Goal: Information Seeking & Learning: Compare options

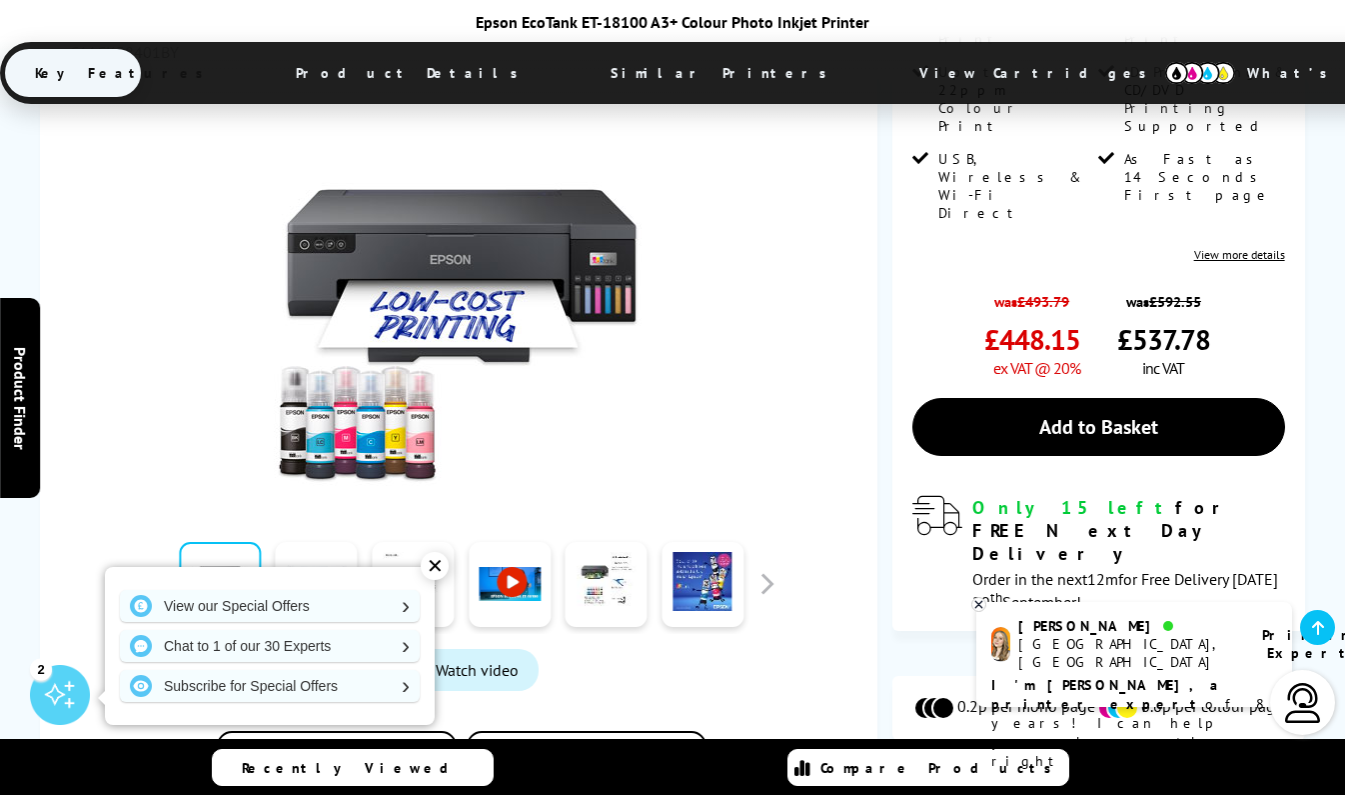
scroll to position [617, 0]
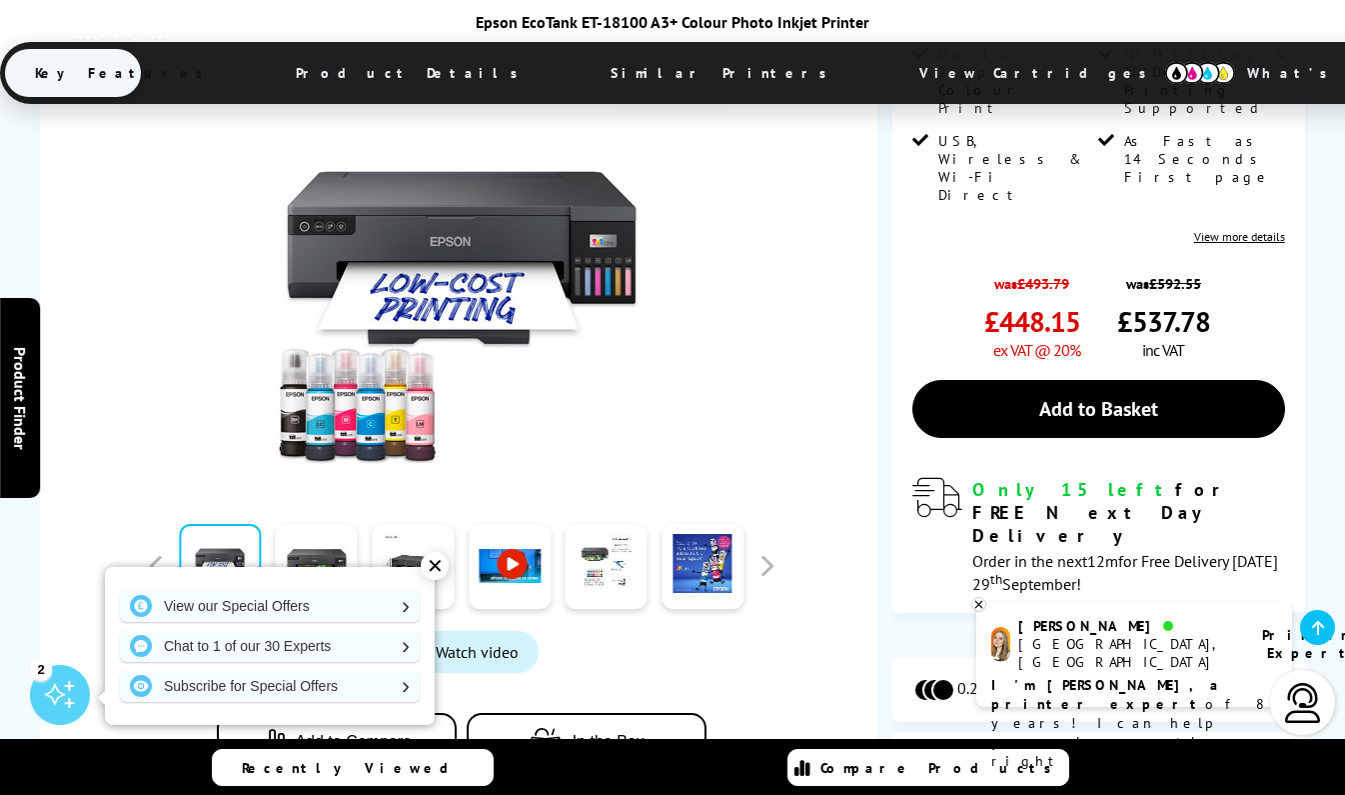
click at [445, 558] on div "✕" at bounding box center [435, 566] width 28 height 28
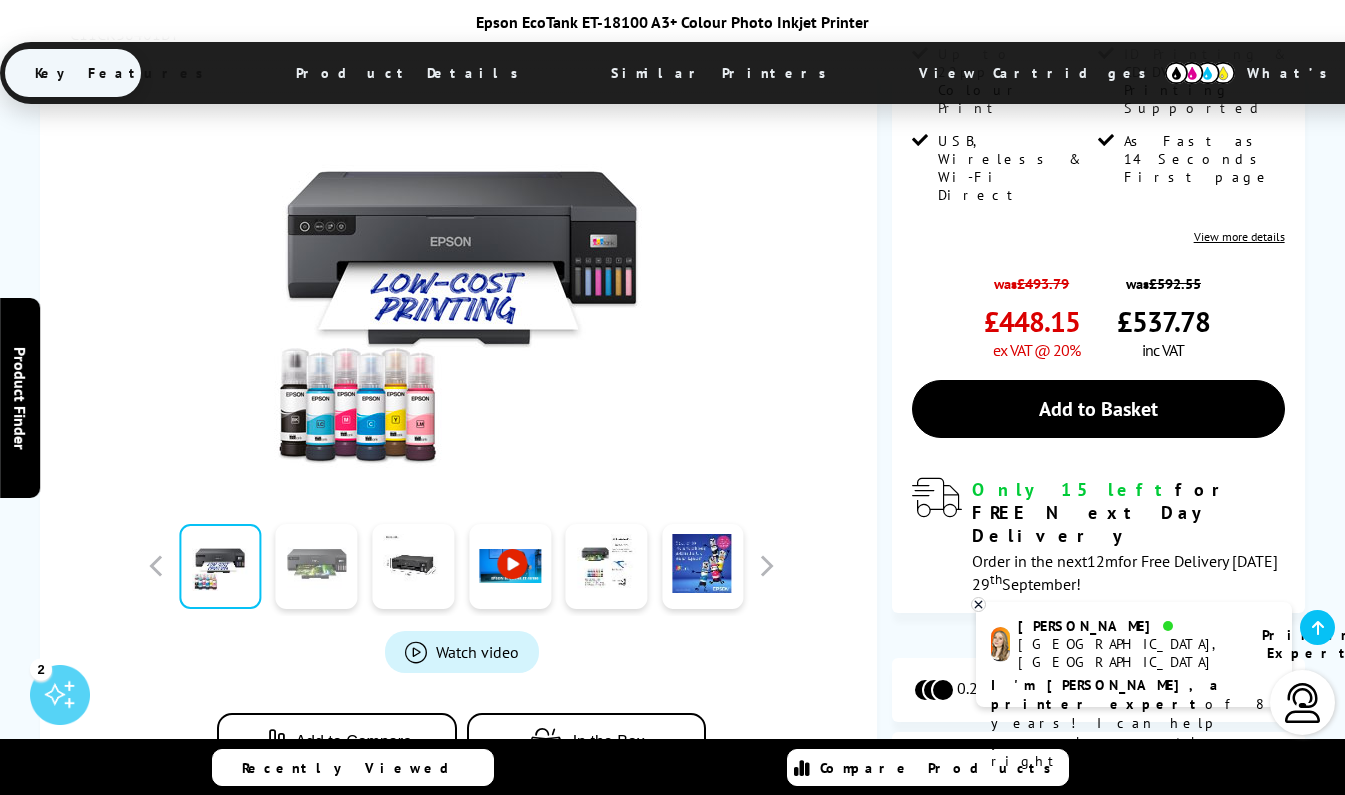
click at [315, 524] on link at bounding box center [317, 566] width 82 height 85
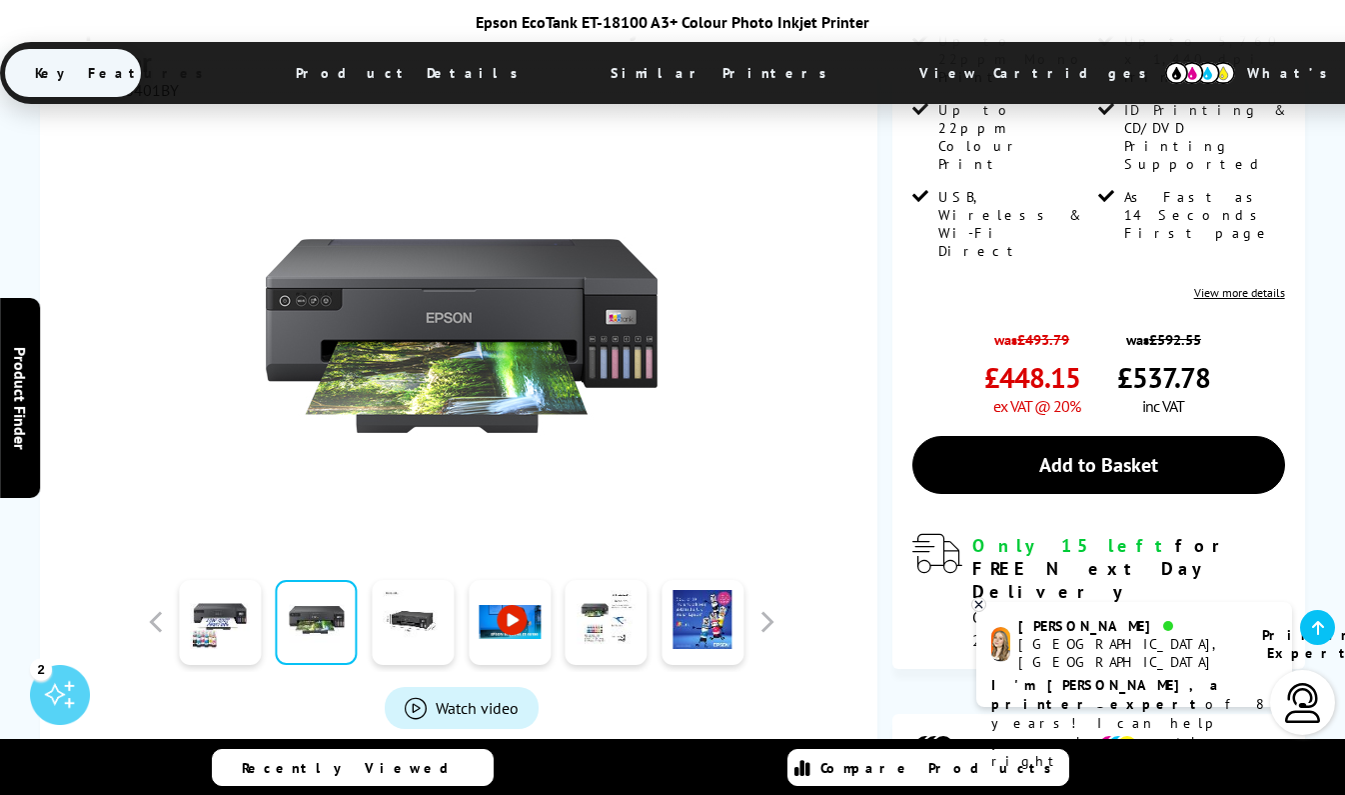
scroll to position [505, 0]
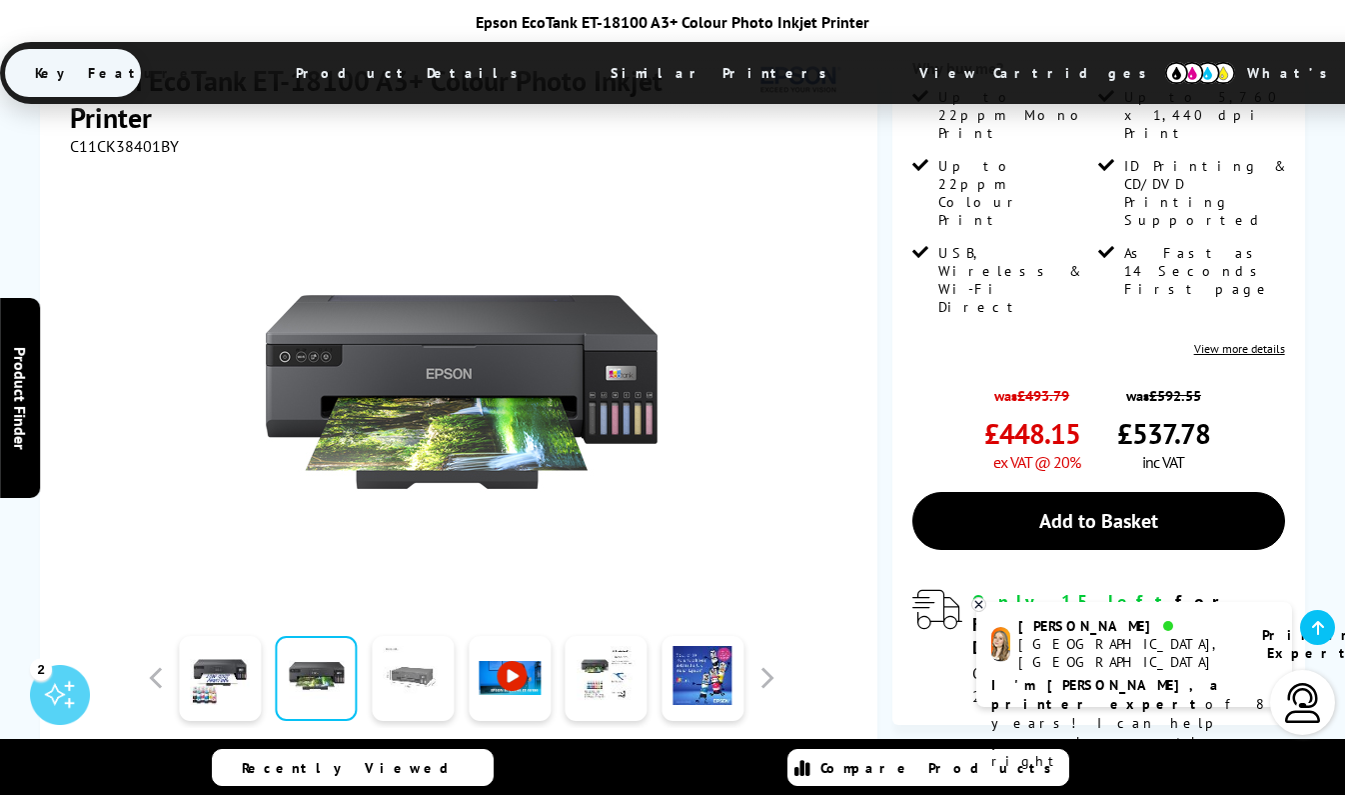
click at [405, 636] on link at bounding box center [413, 678] width 82 height 85
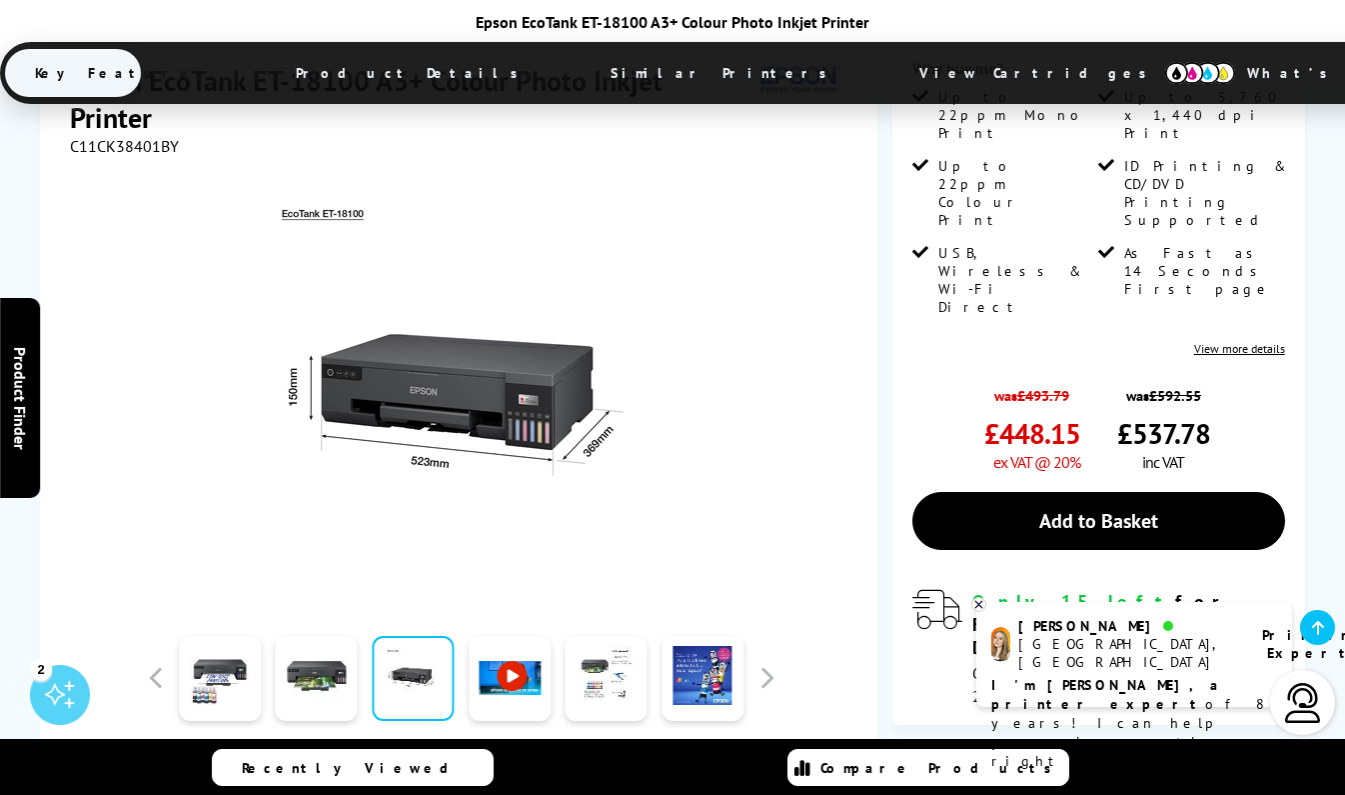
click at [509, 636] on link at bounding box center [510, 678] width 82 height 85
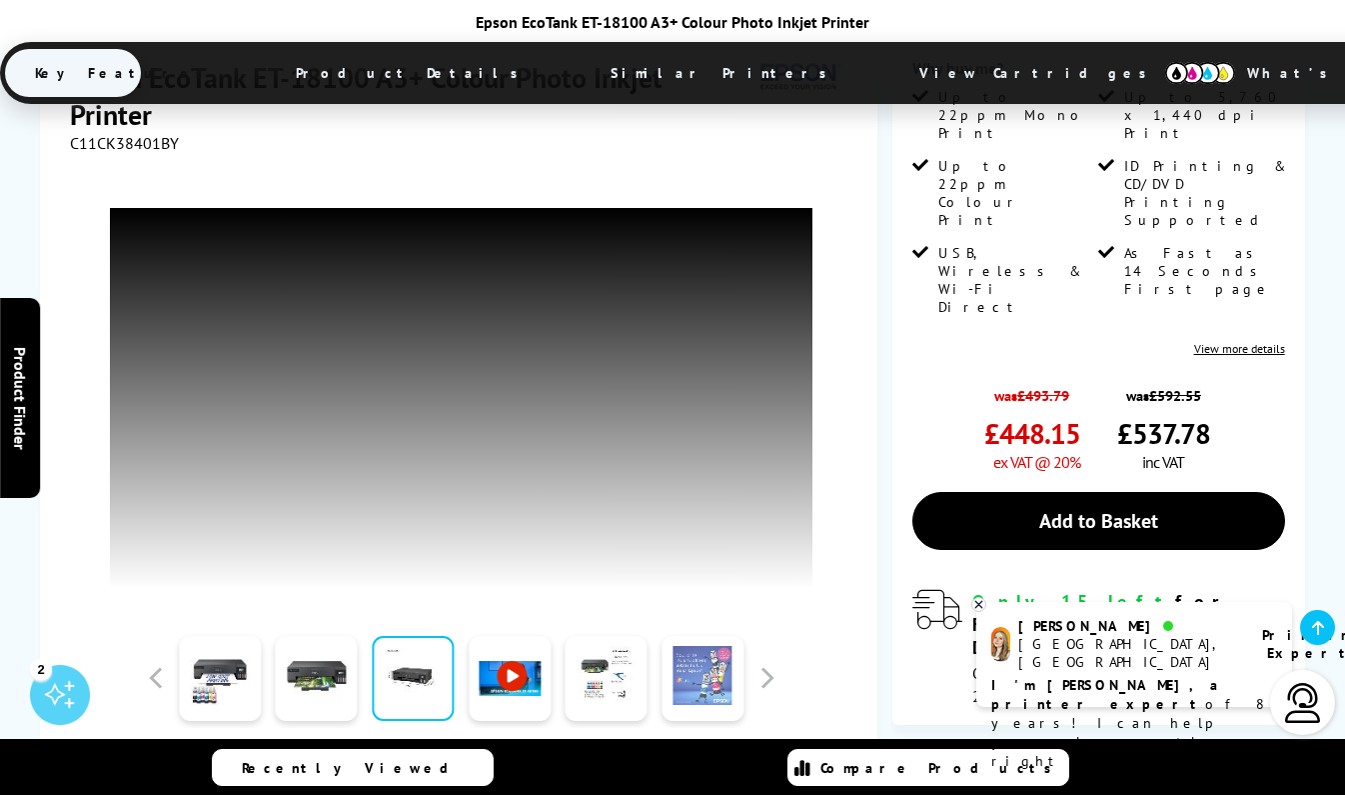
click at [718, 636] on link at bounding box center [703, 678] width 82 height 85
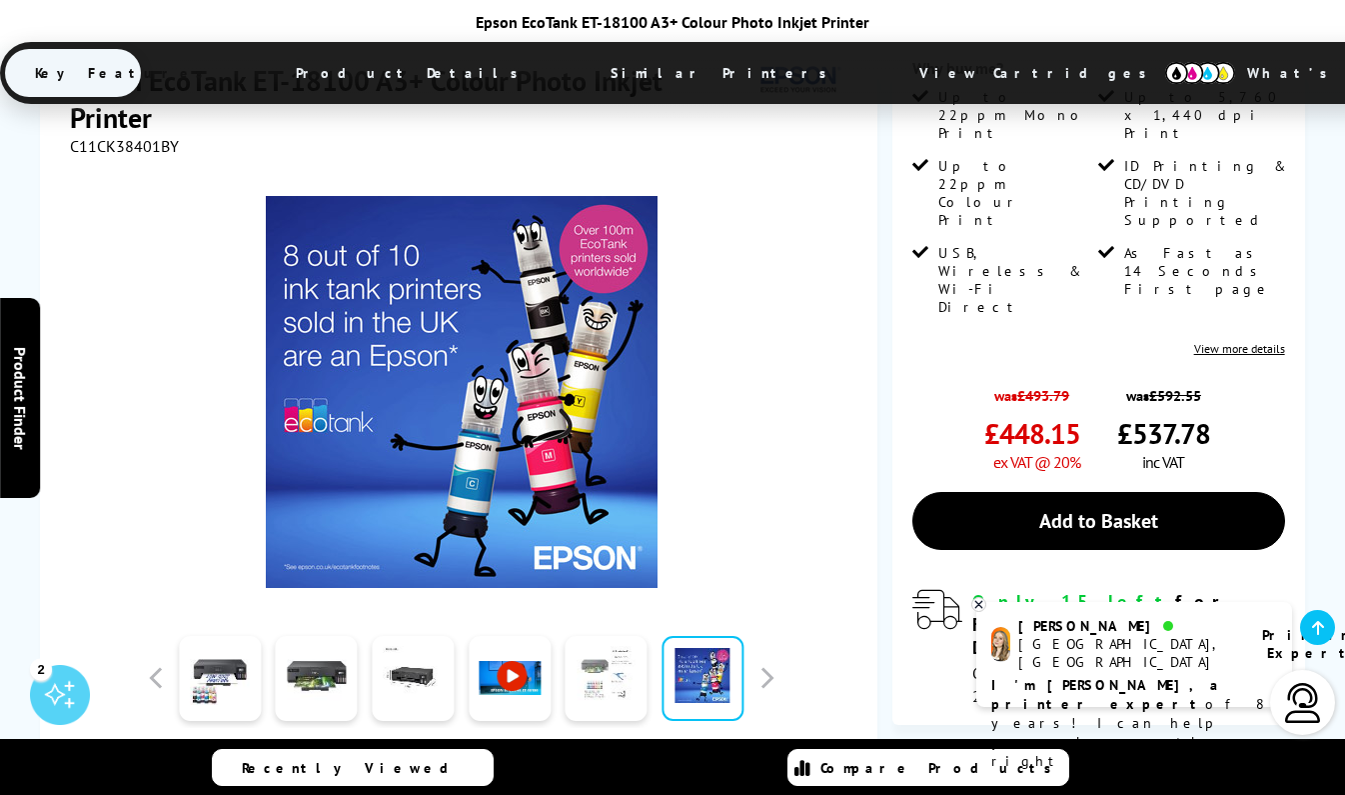
click at [607, 636] on link at bounding box center [607, 678] width 82 height 85
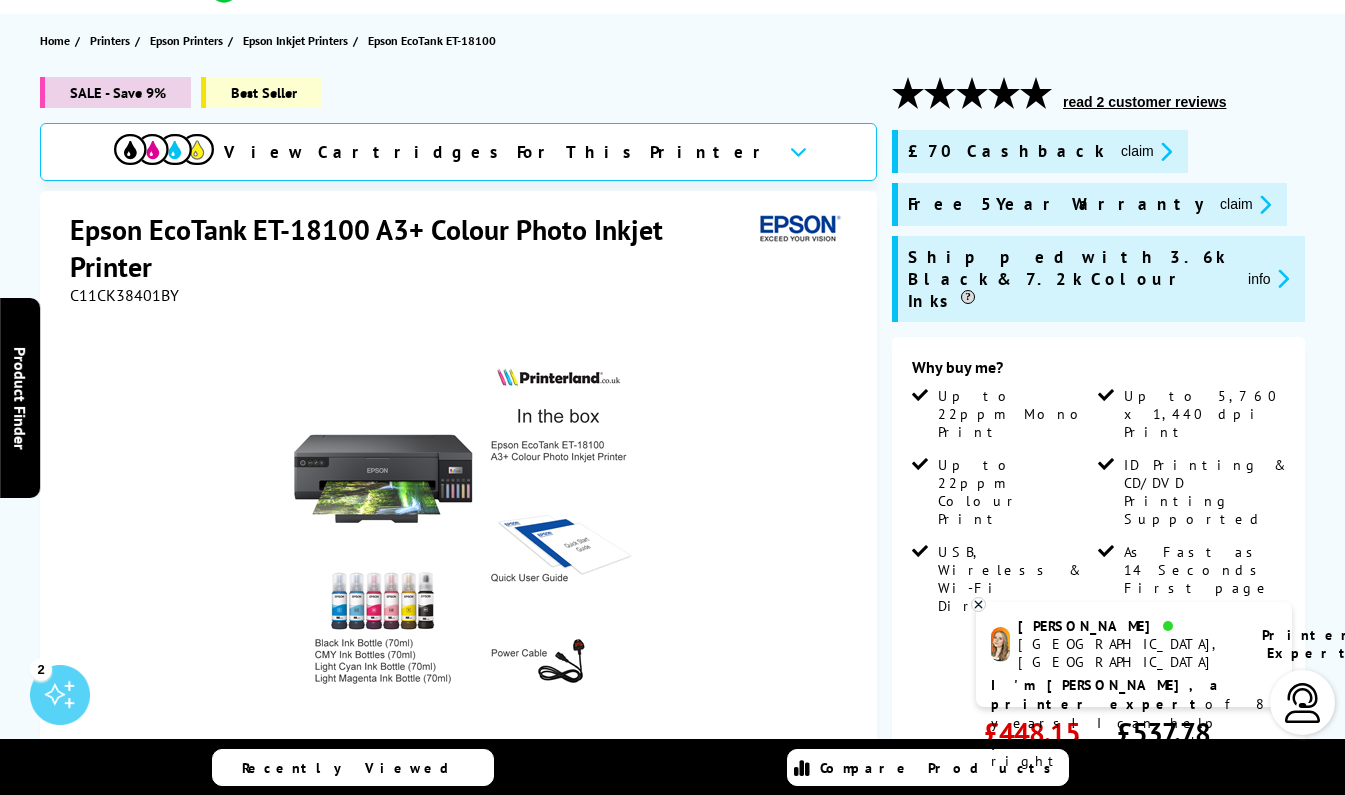
scroll to position [0, 0]
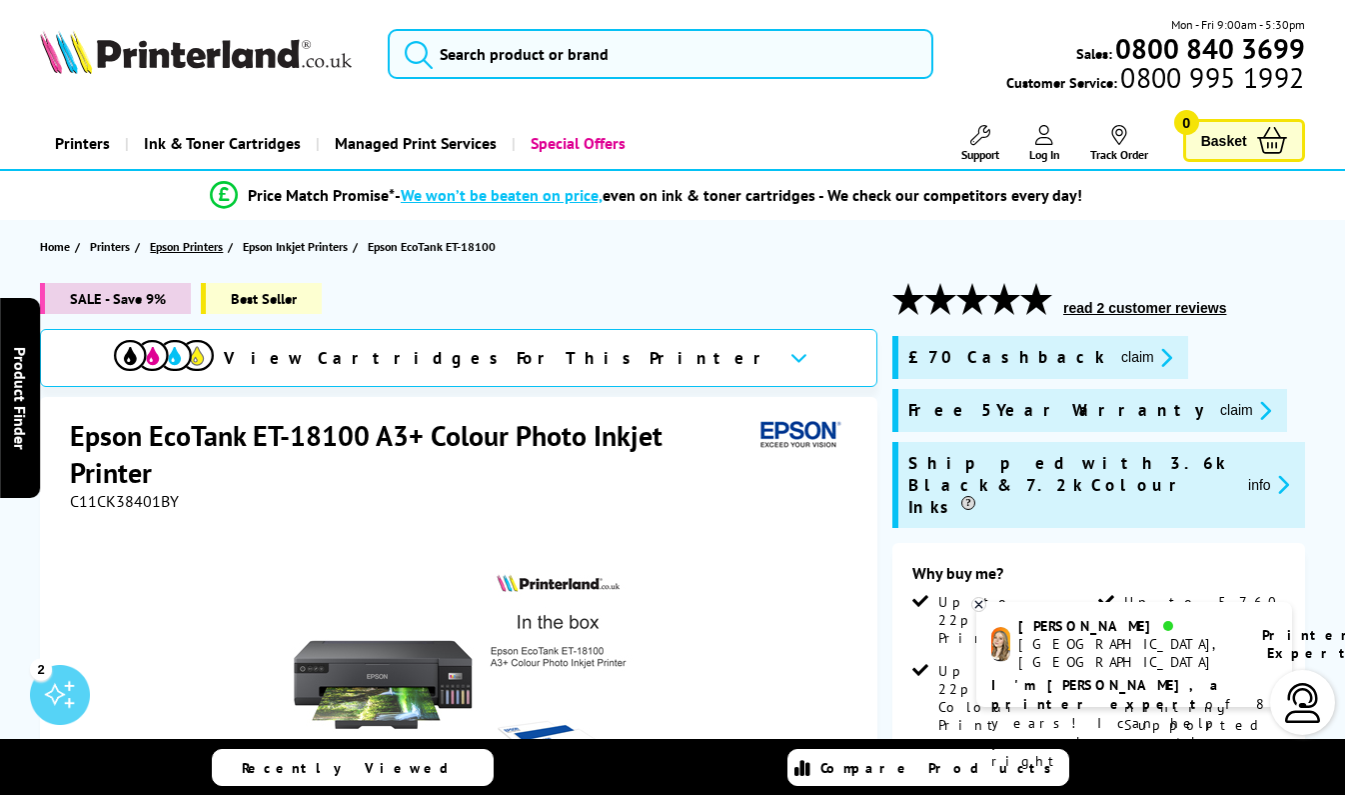
click at [177, 246] on span "Epson Printers" at bounding box center [186, 246] width 73 height 21
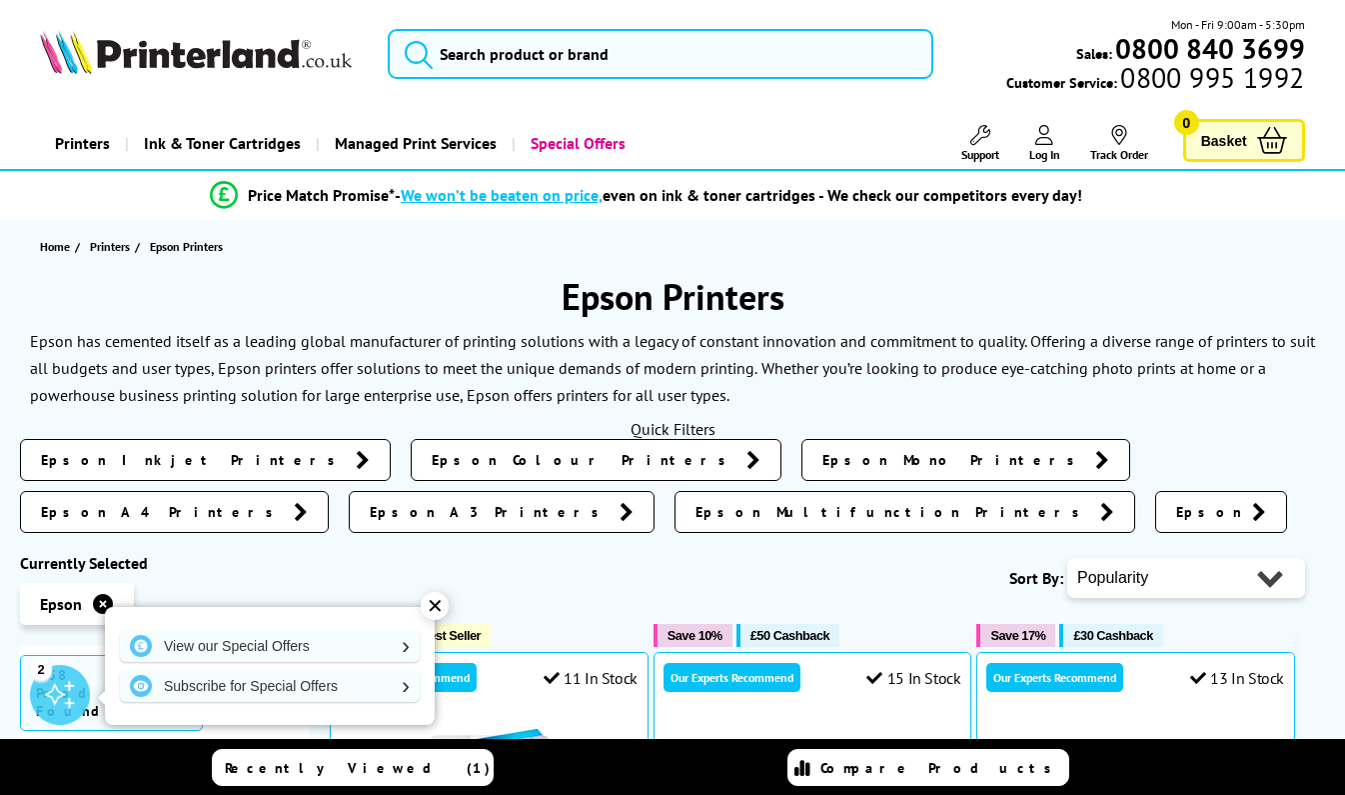
click at [284, 502] on span "Epson A4 Printers" at bounding box center [162, 512] width 243 height 20
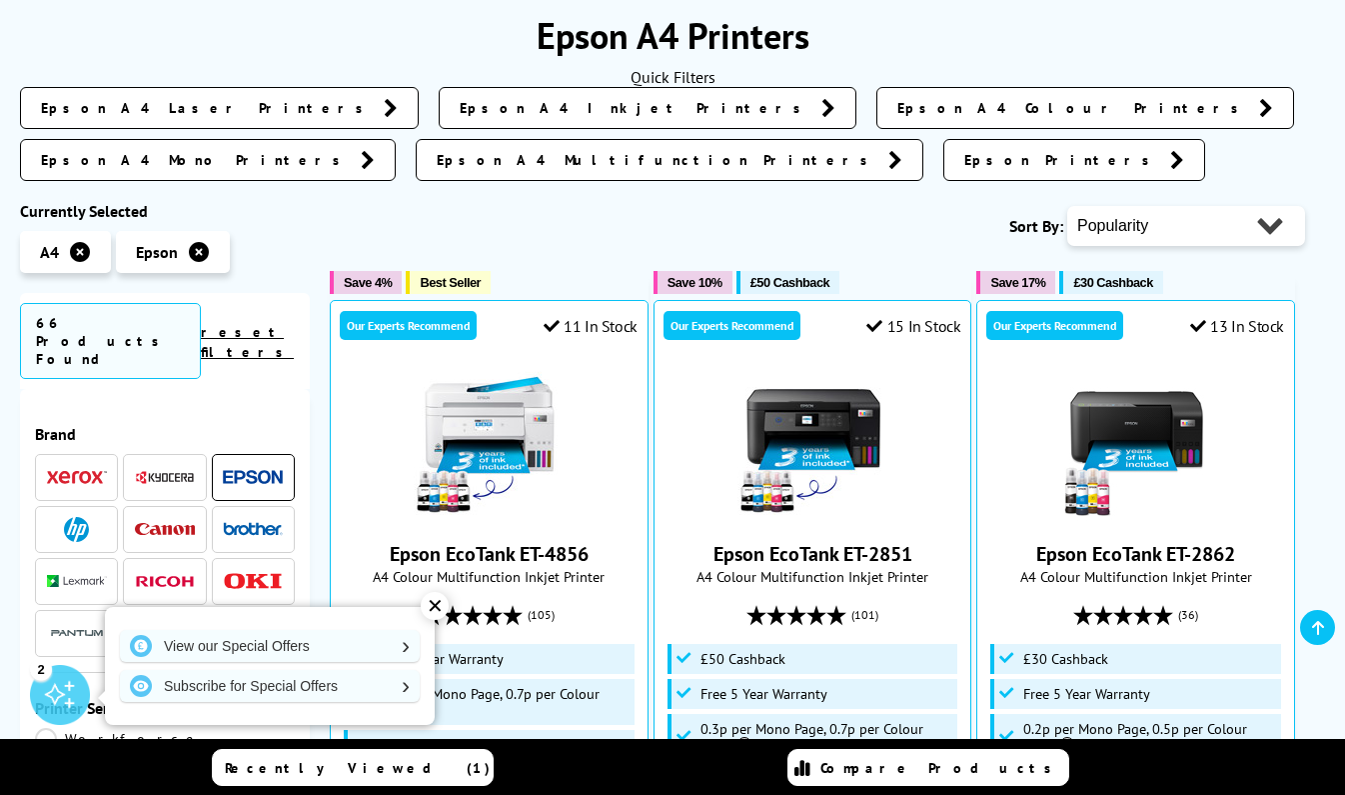
scroll to position [248, 0]
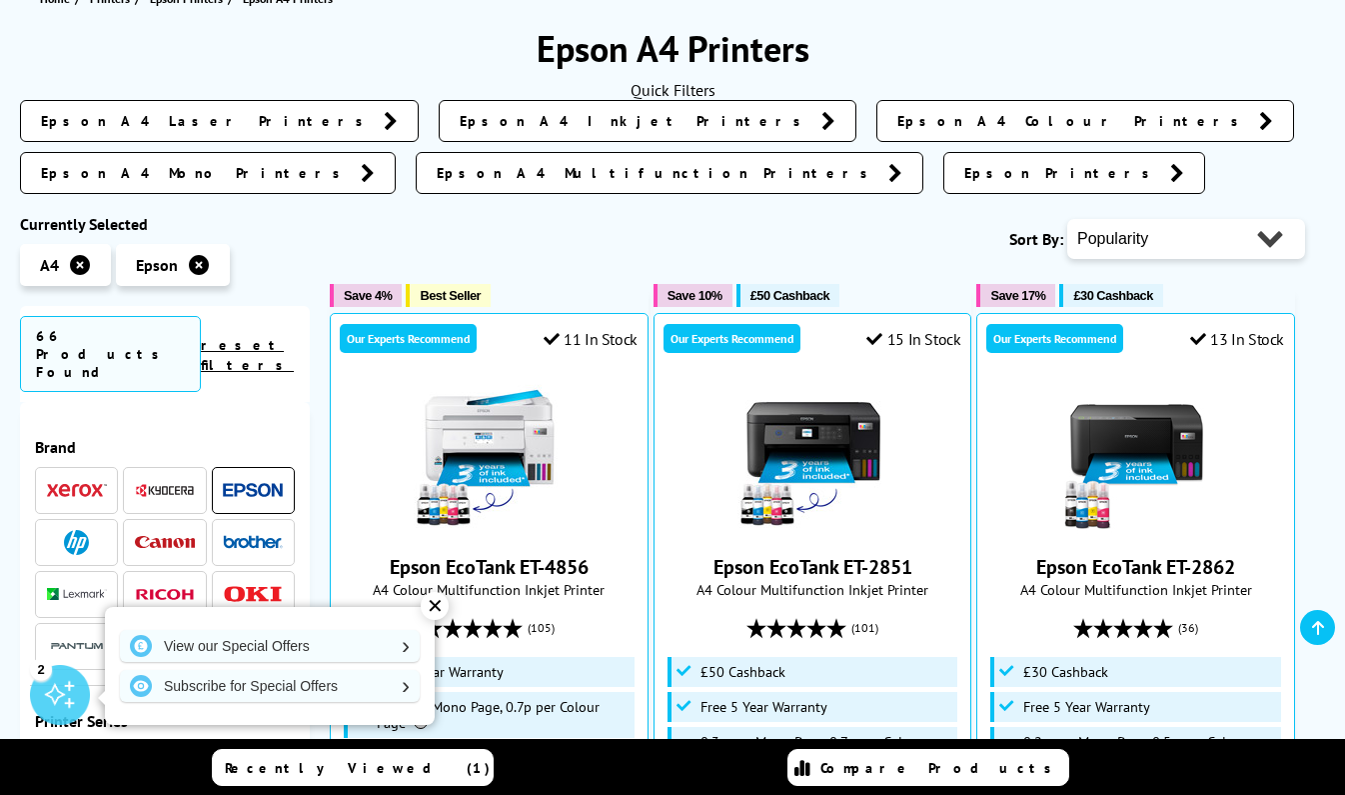
click at [233, 483] on img at bounding box center [253, 490] width 60 height 15
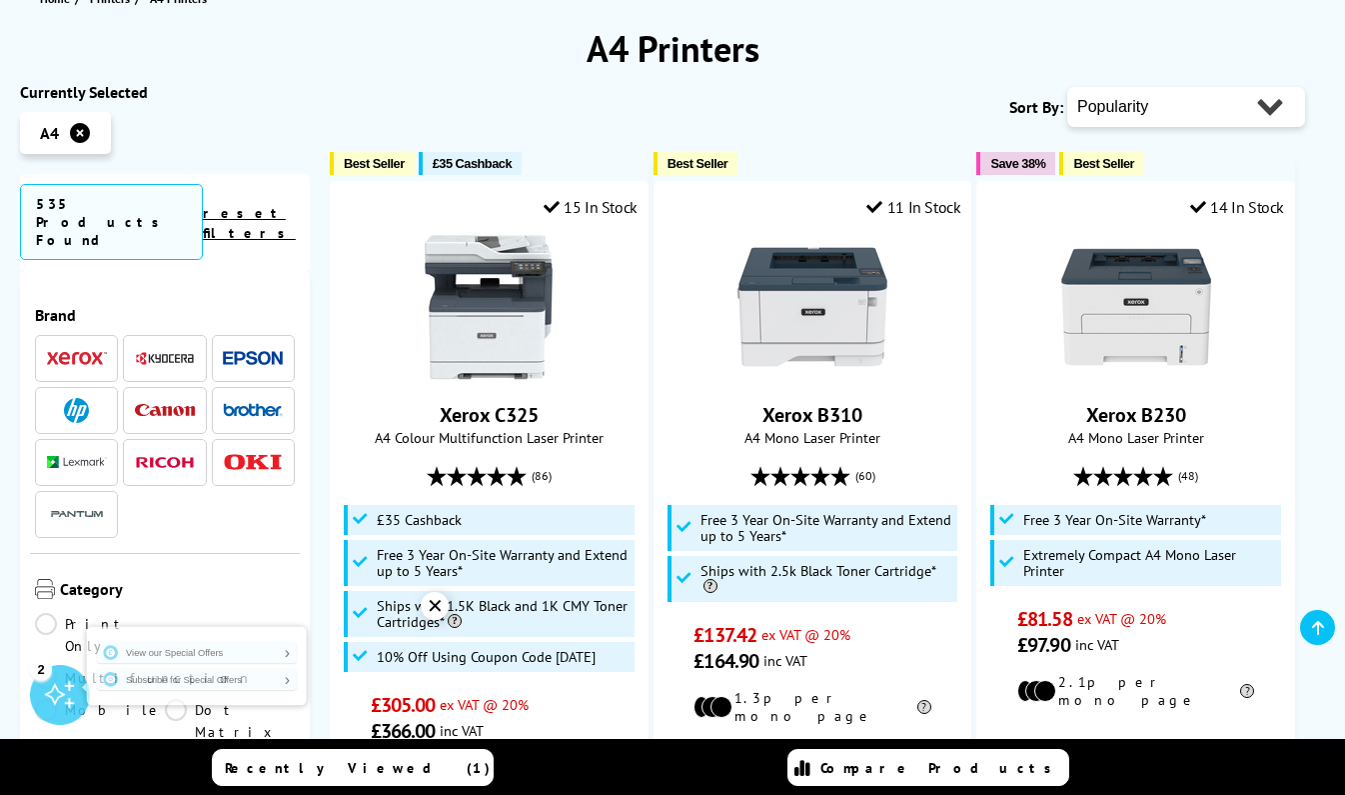
click at [265, 351] on img at bounding box center [253, 358] width 60 height 15
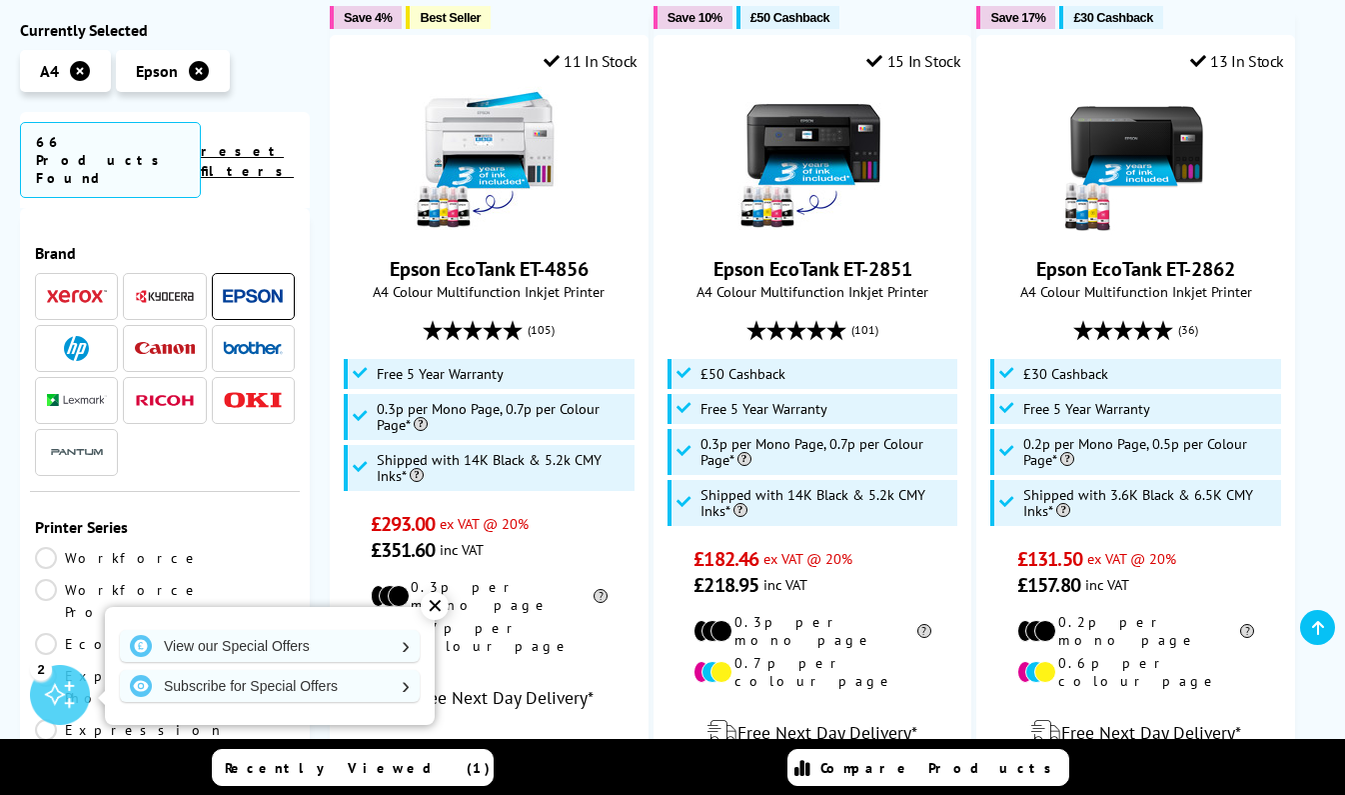
scroll to position [513, 0]
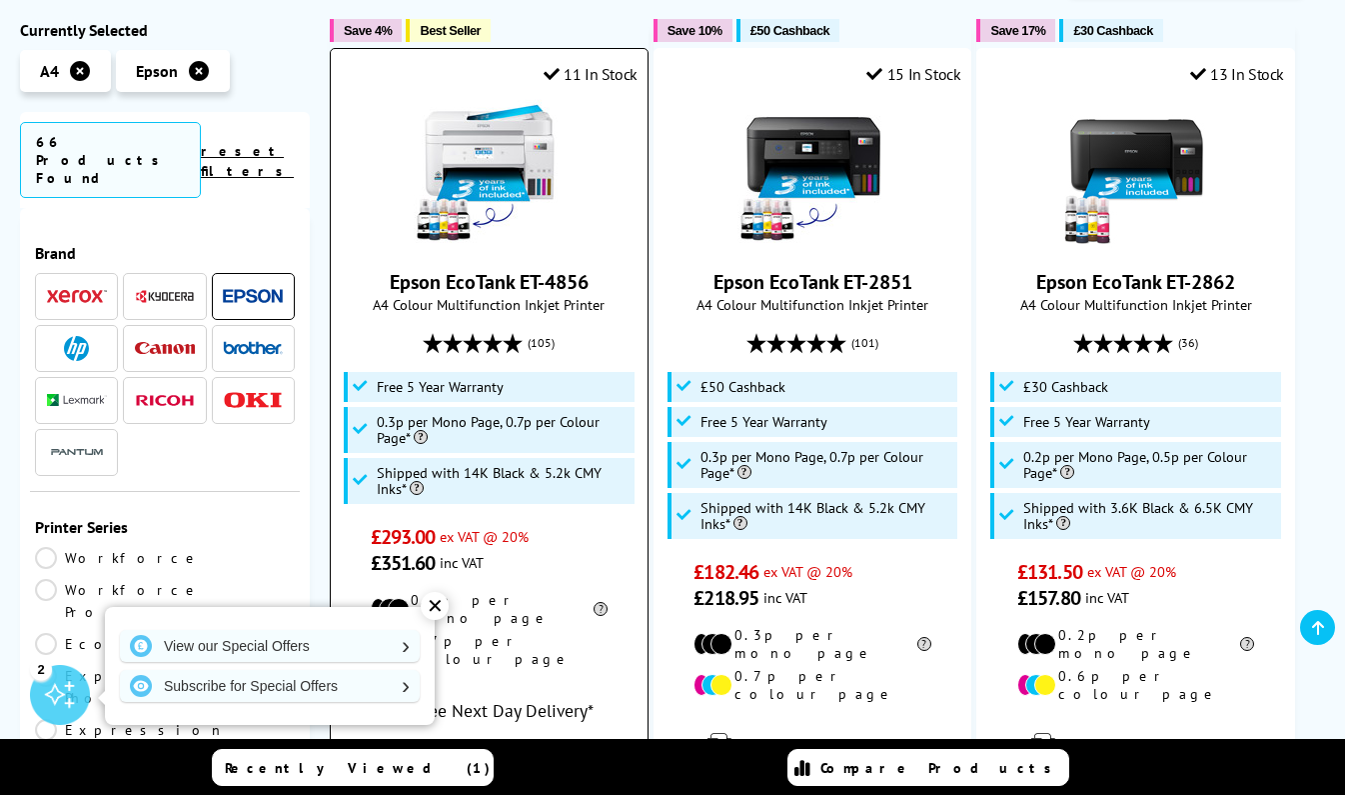
click at [424, 613] on div "✕" at bounding box center [435, 606] width 28 height 28
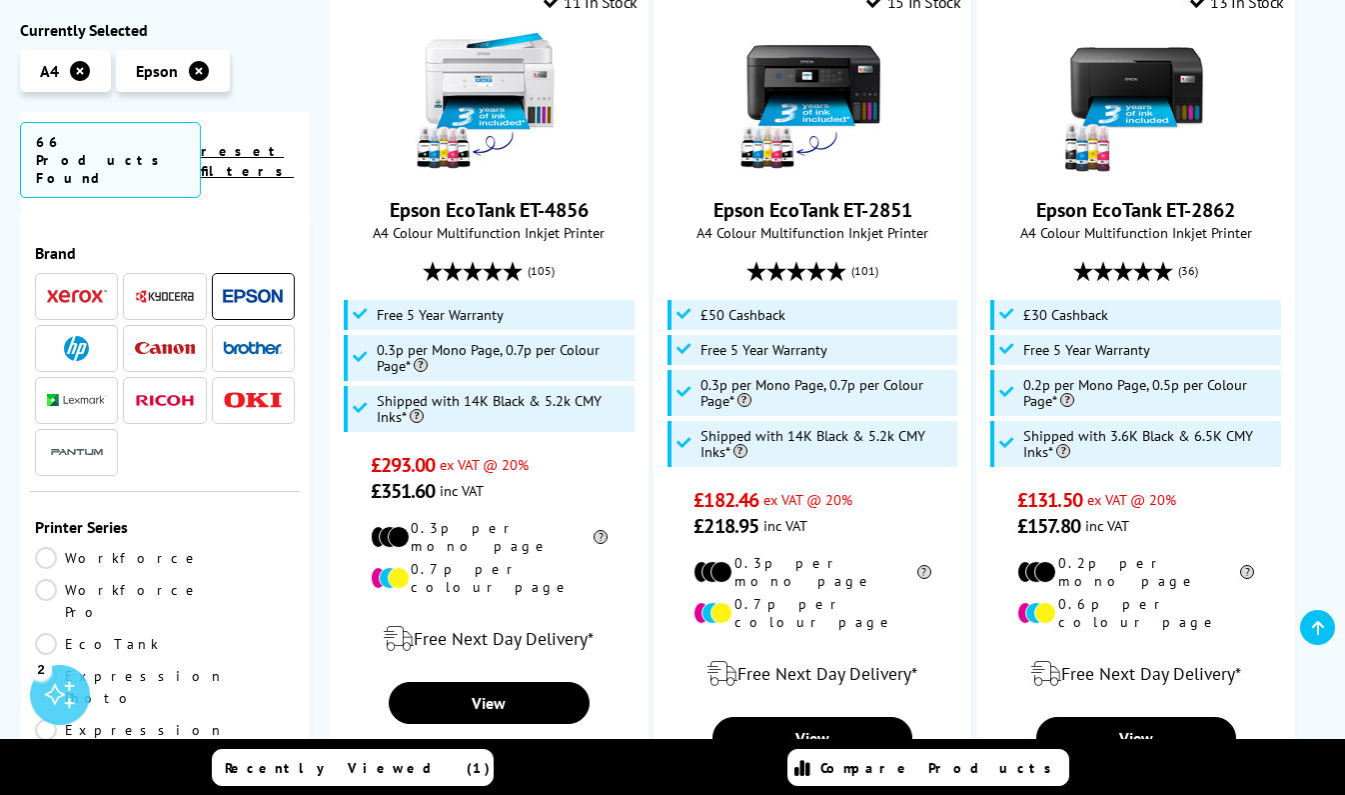
scroll to position [591, 0]
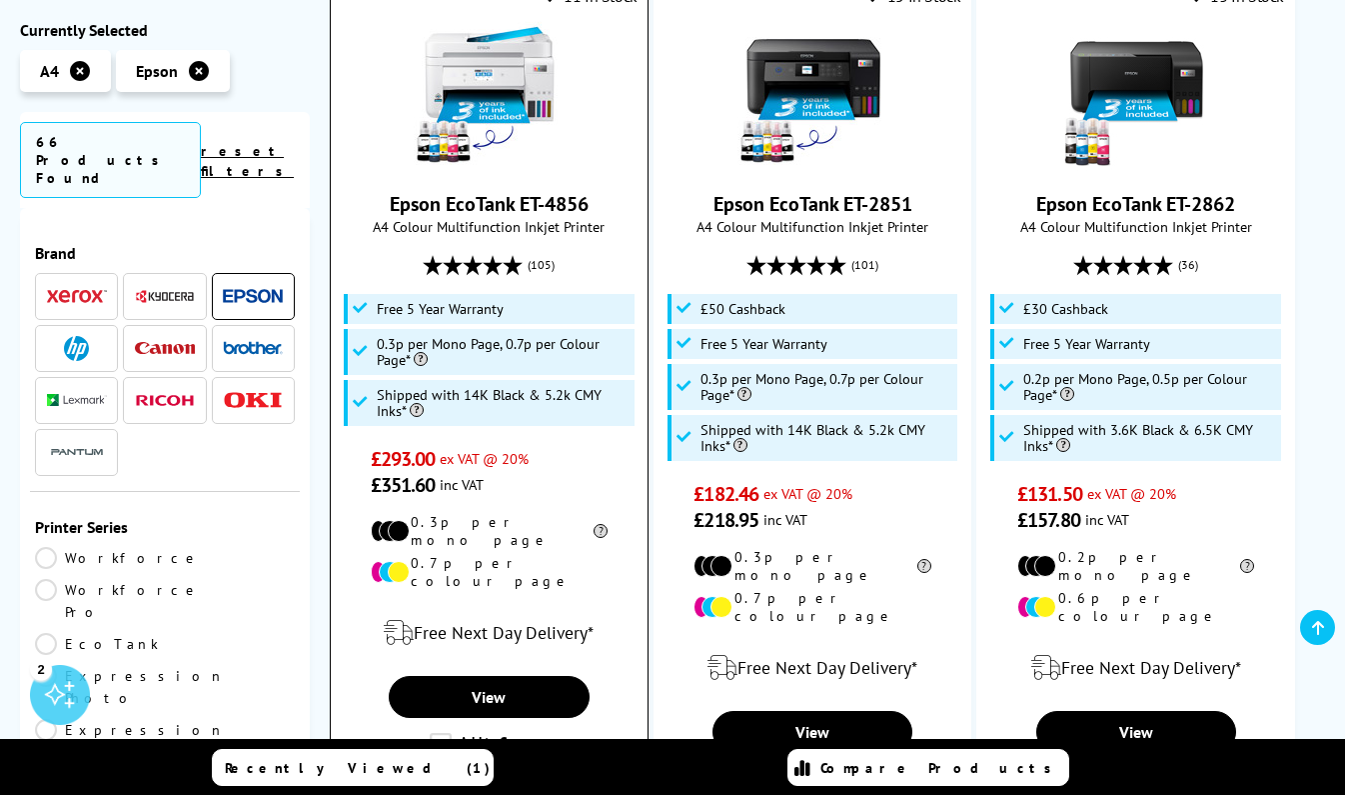
click at [430, 733] on label "Add to Compare" at bounding box center [491, 744] width 122 height 22
click at [0, 0] on input "Add to Compare" at bounding box center [0, 0] width 0 height 0
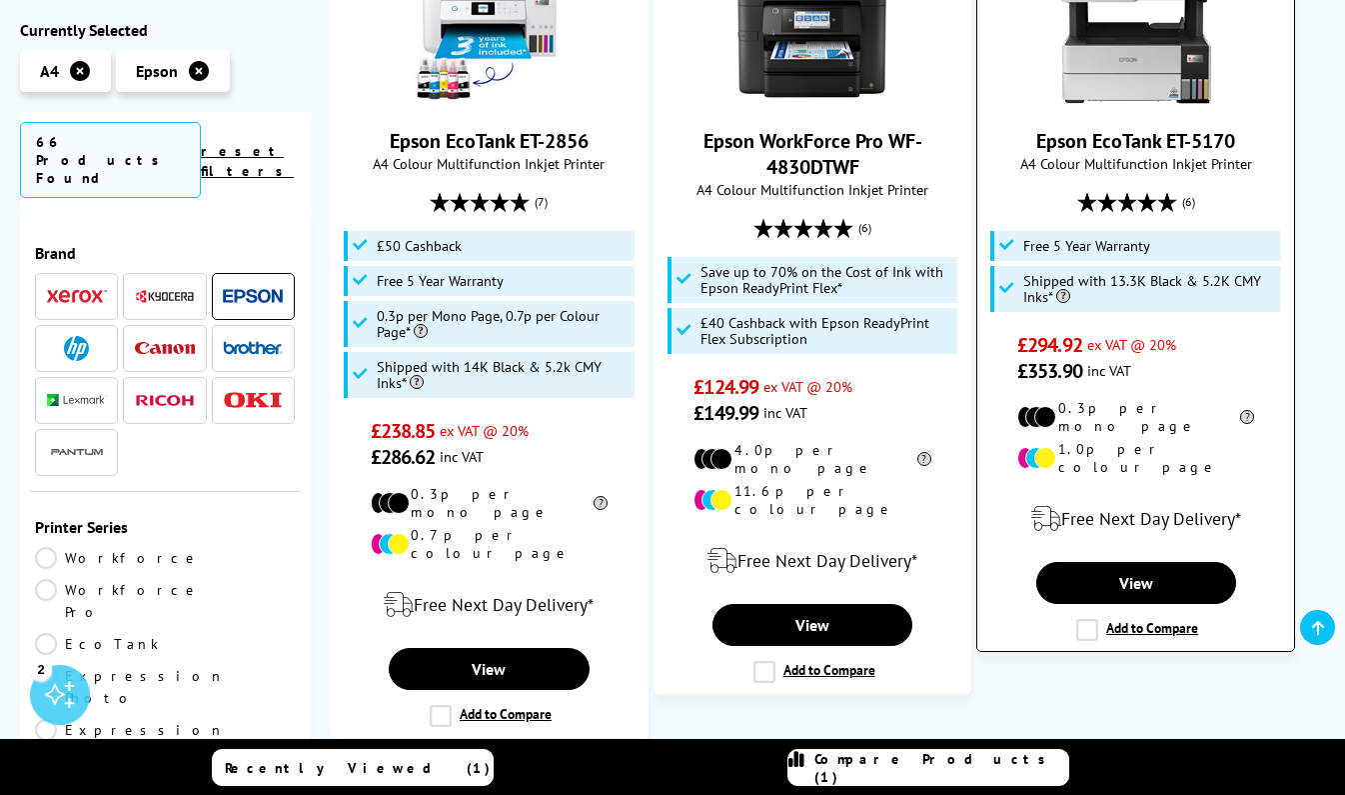
scroll to position [2410, 0]
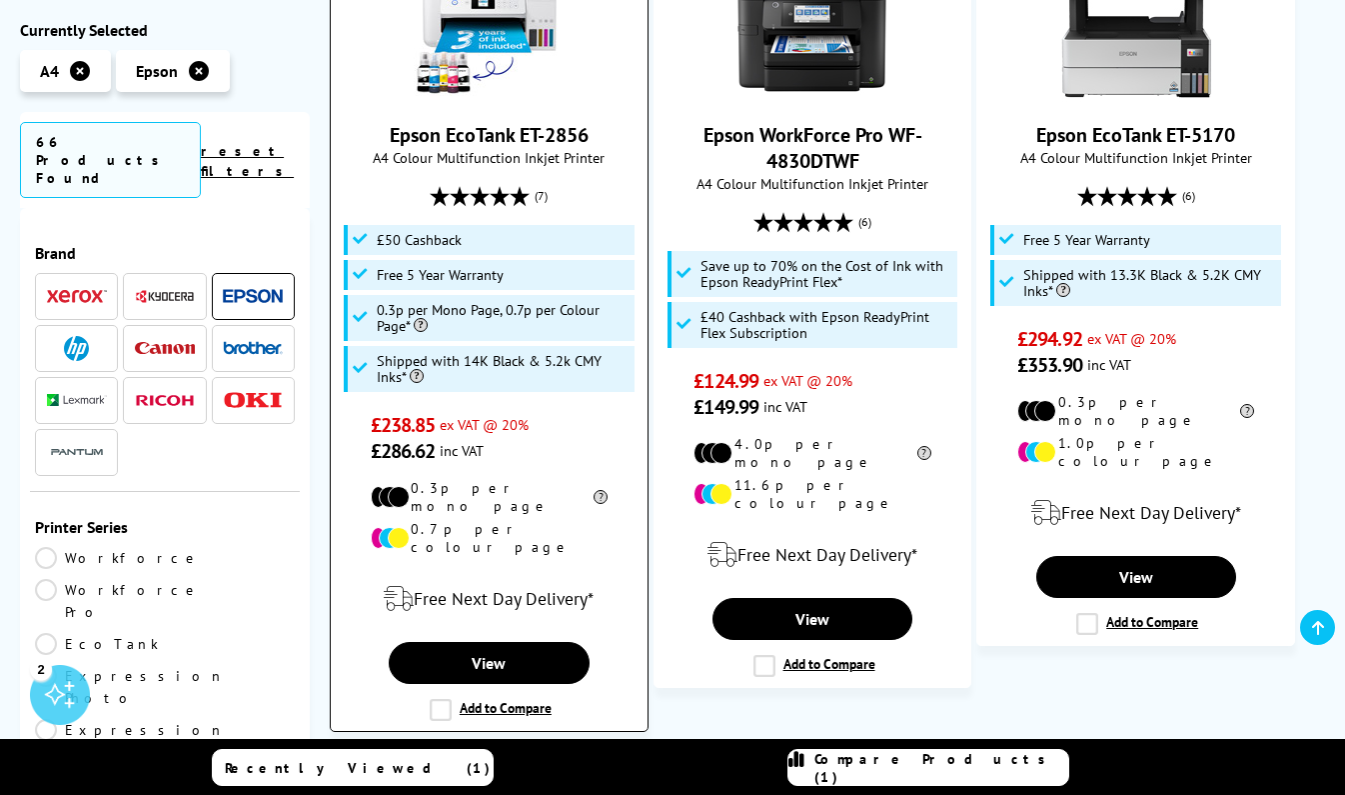
click at [445, 699] on label "Add to Compare" at bounding box center [491, 710] width 122 height 22
click at [0, 0] on input "Add to Compare" at bounding box center [0, 0] width 0 height 0
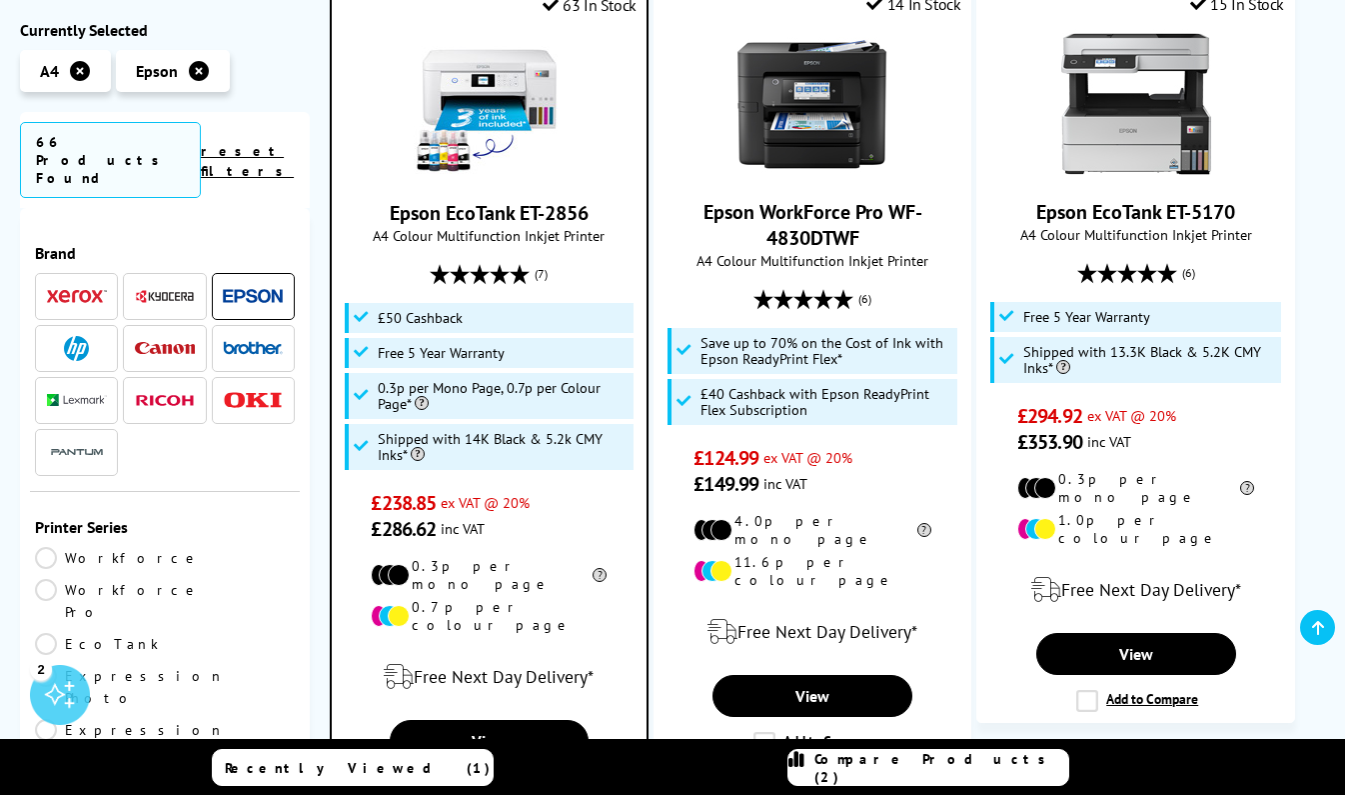
scroll to position [2320, 0]
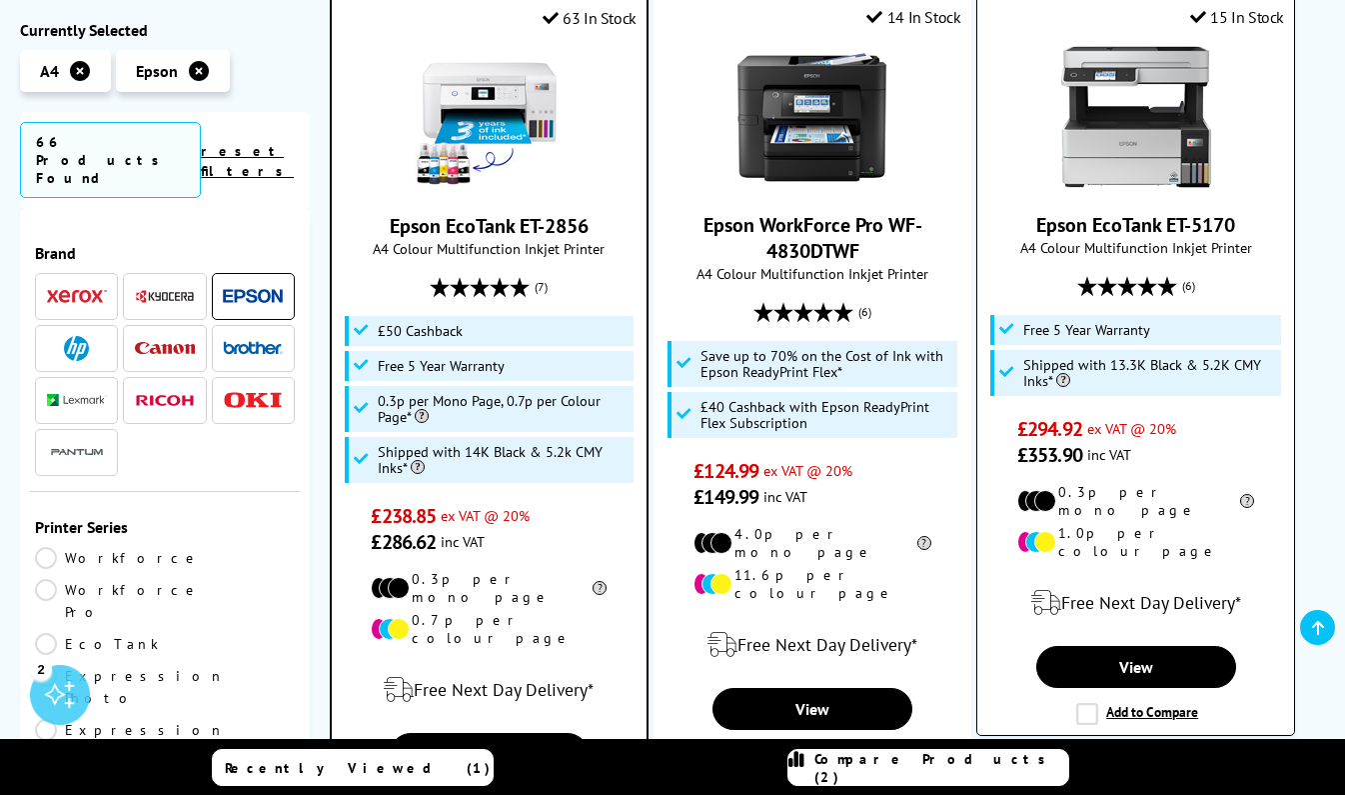
click at [1081, 703] on label "Add to Compare" at bounding box center [1137, 714] width 122 height 22
click at [0, 0] on input "Add to Compare" at bounding box center [0, 0] width 0 height 0
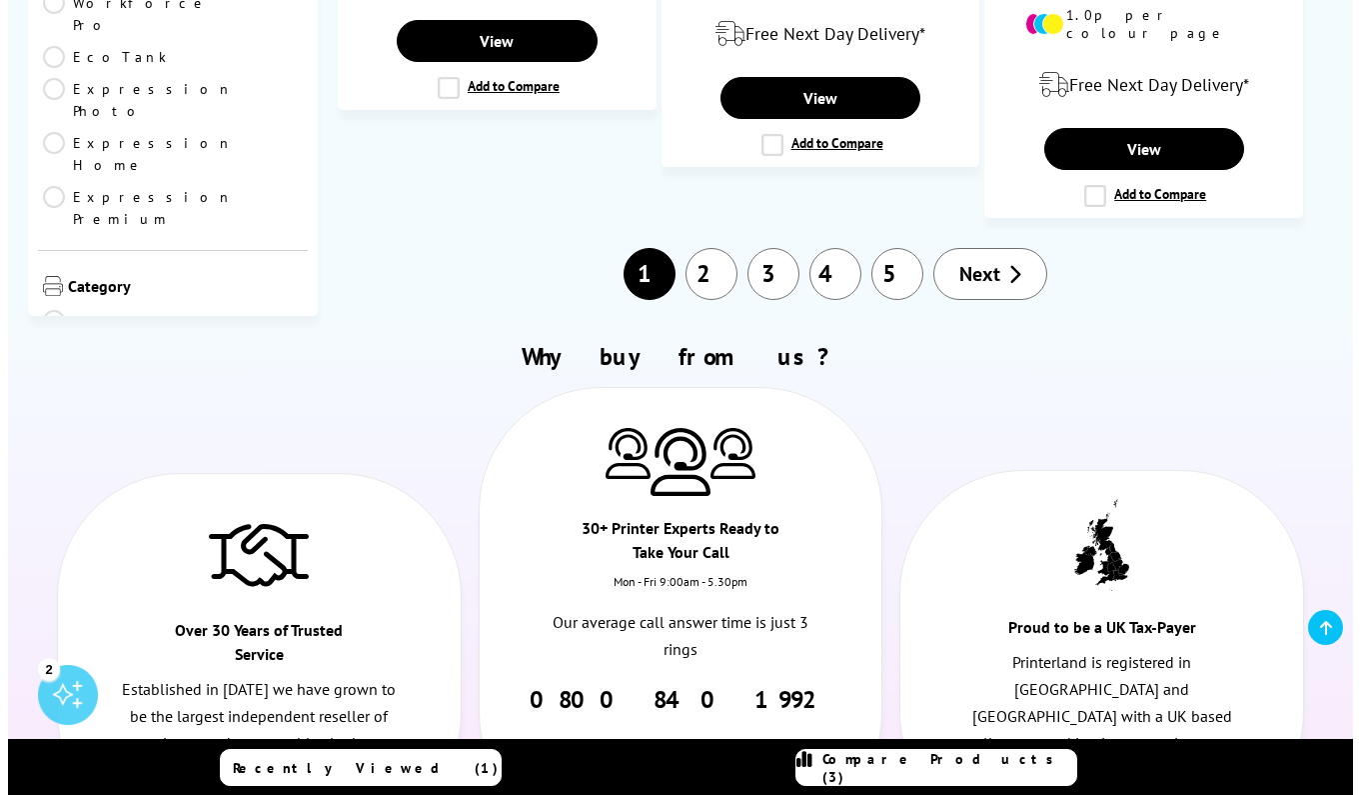
scroll to position [3757, 0]
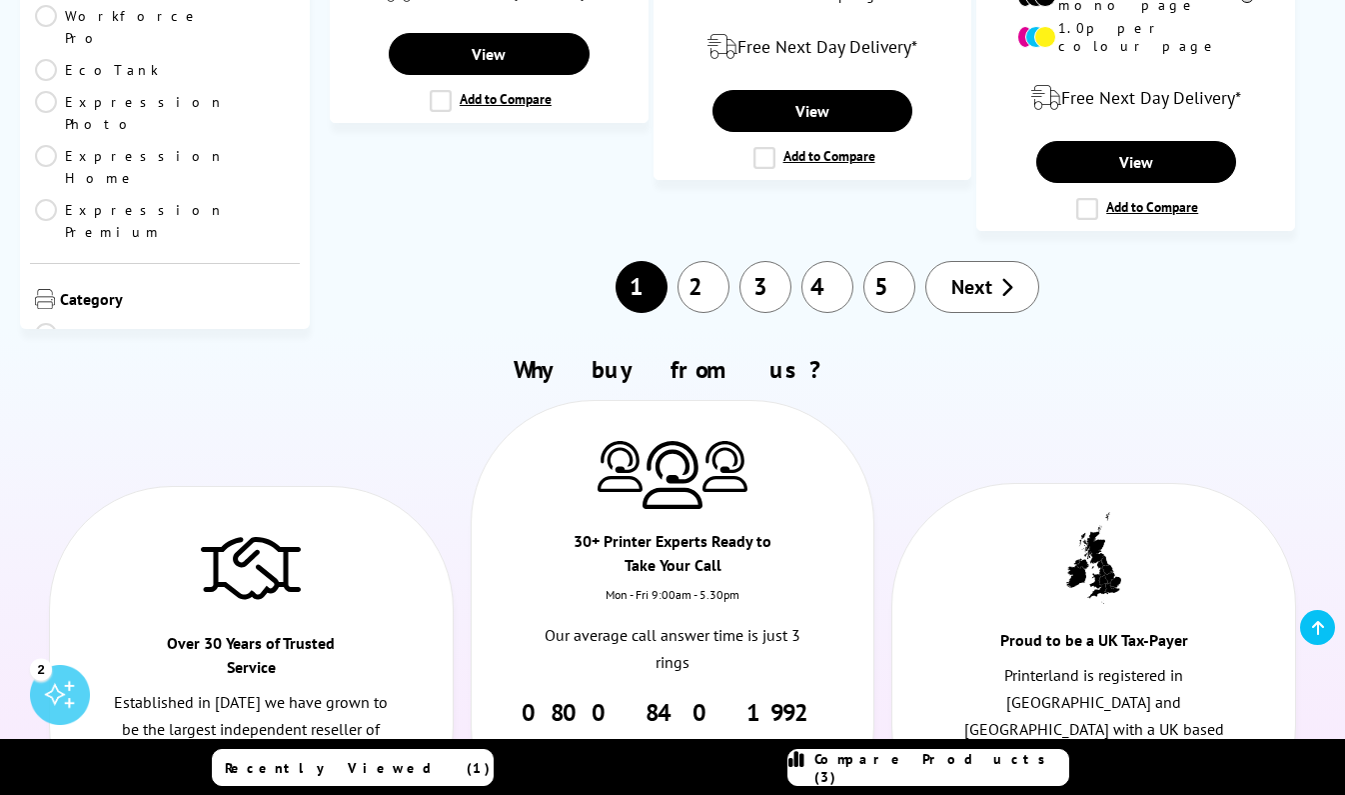
click at [914, 764] on span "Compare Products (3)" at bounding box center [942, 768] width 254 height 36
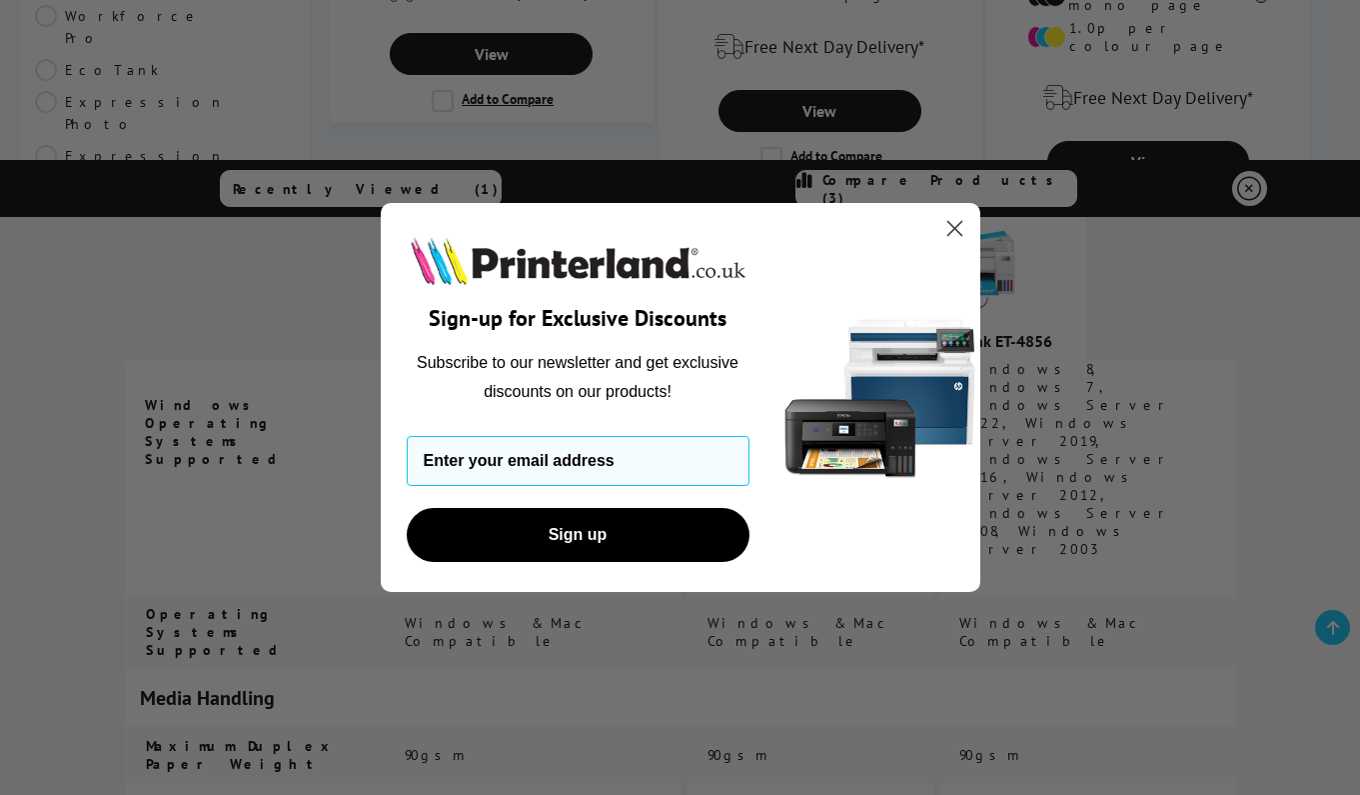
scroll to position [3290, 0]
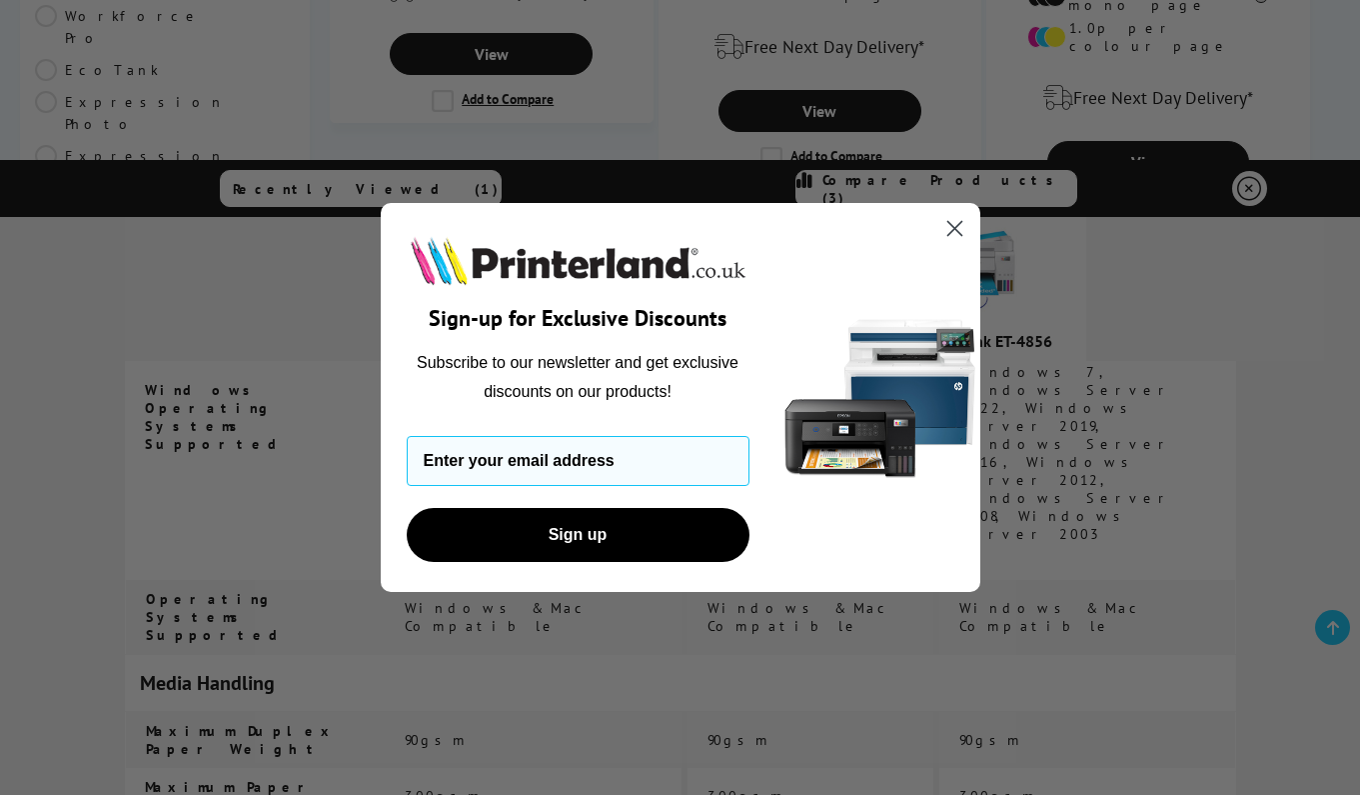
click at [952, 230] on icon "Close dialog" at bounding box center [954, 229] width 14 height 14
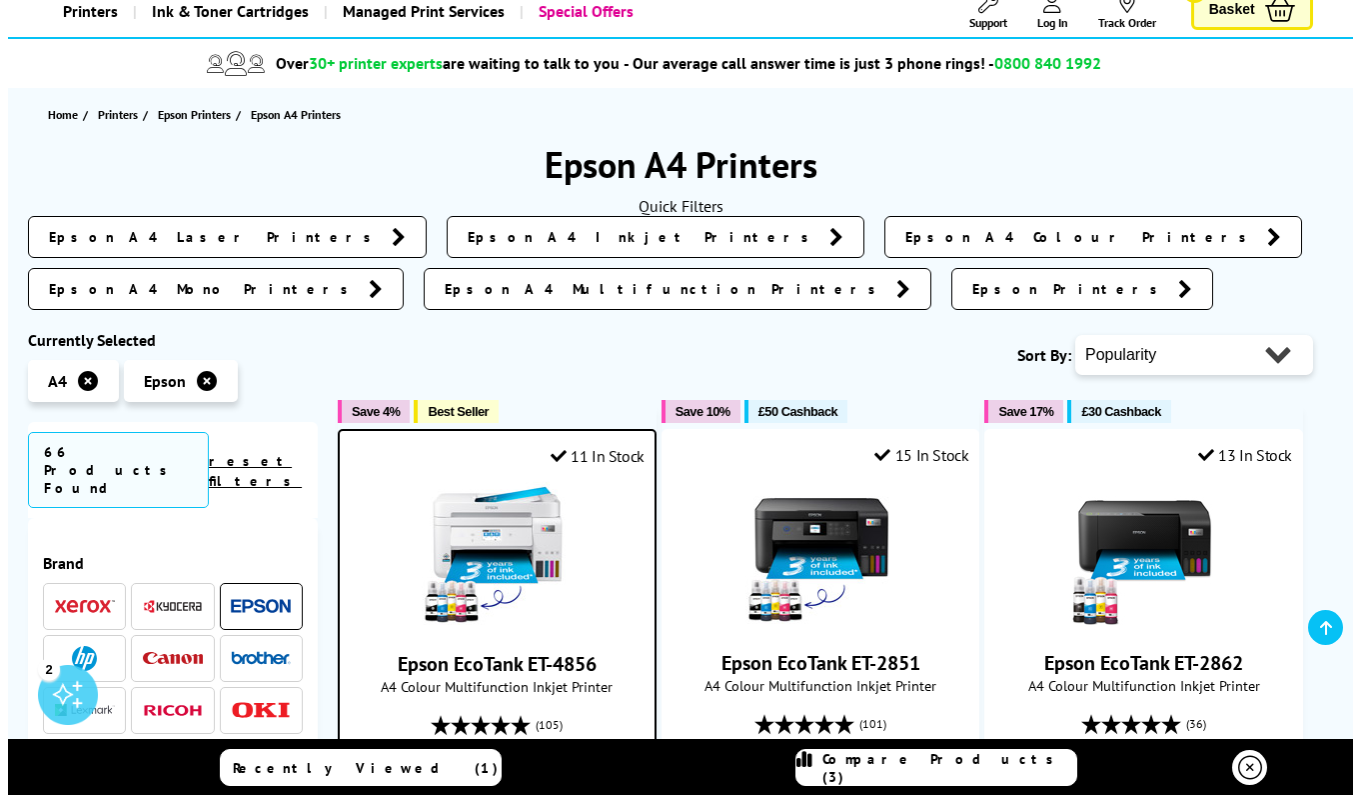
scroll to position [0, 0]
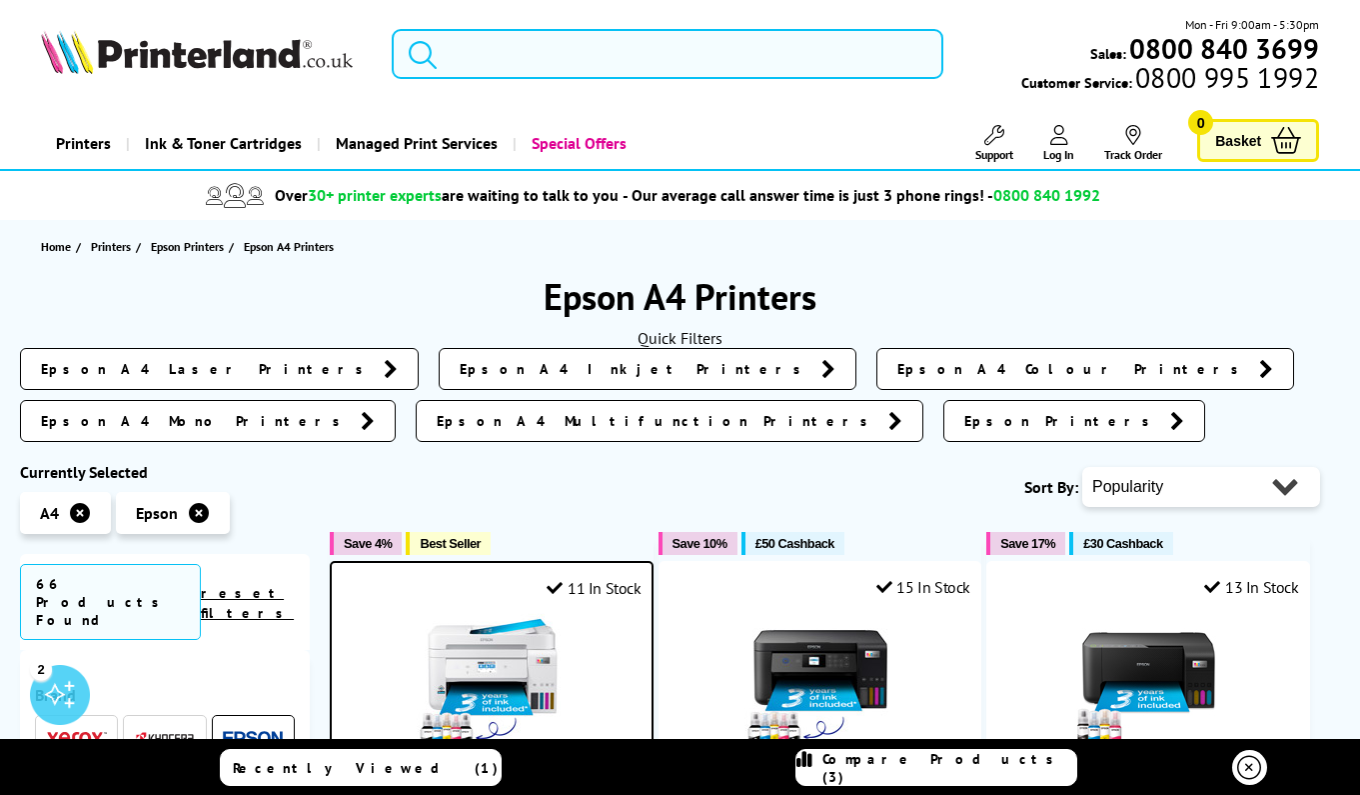
click at [472, 59] on input "search" at bounding box center [668, 54] width 552 height 50
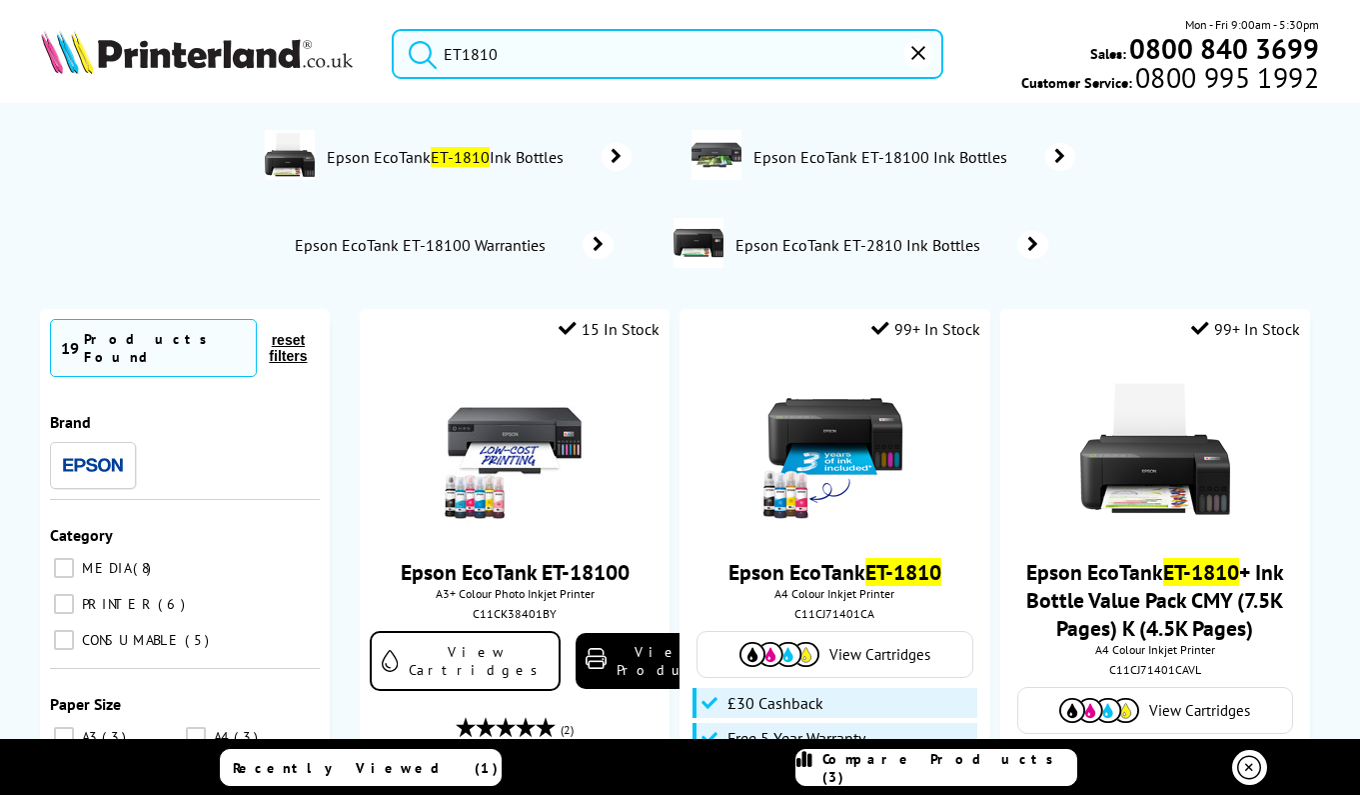
type input "ET18100"
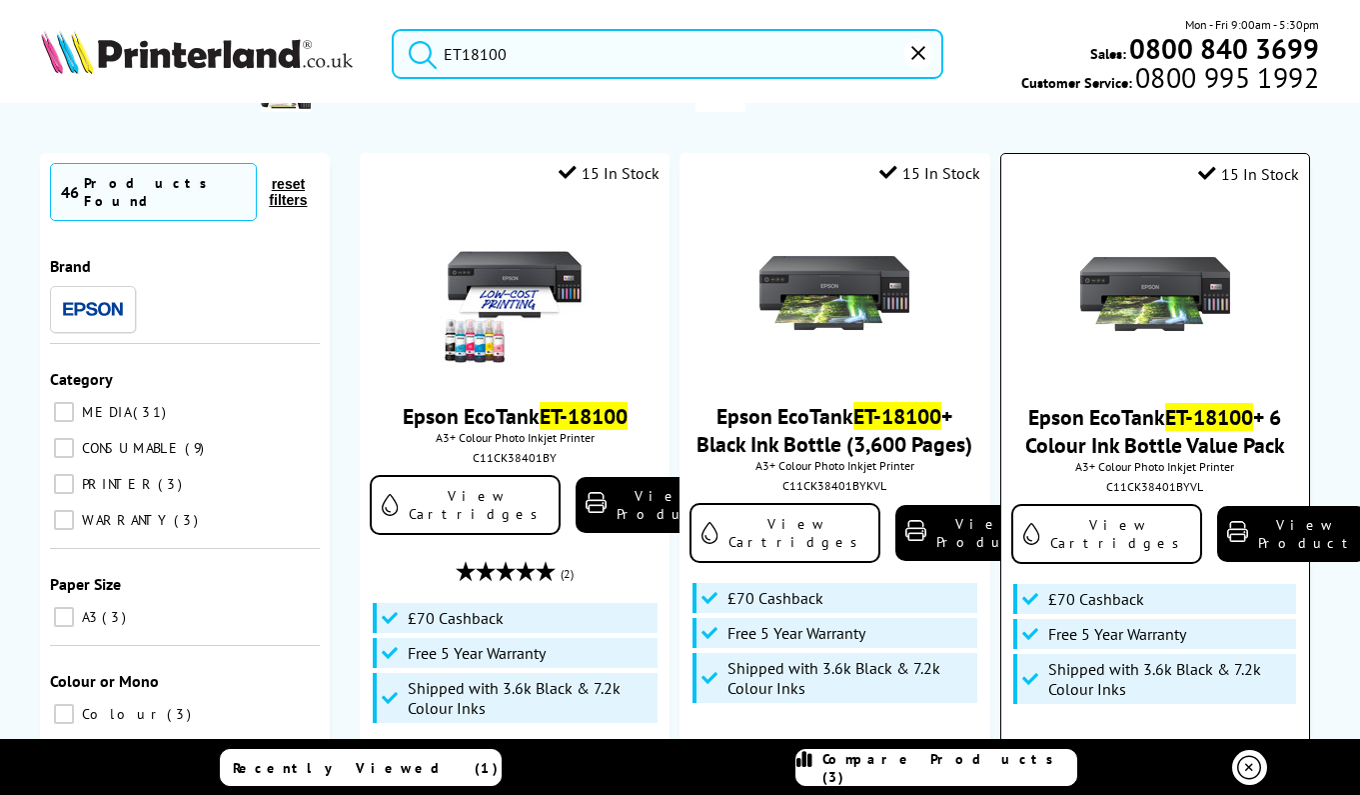
scroll to position [142, 0]
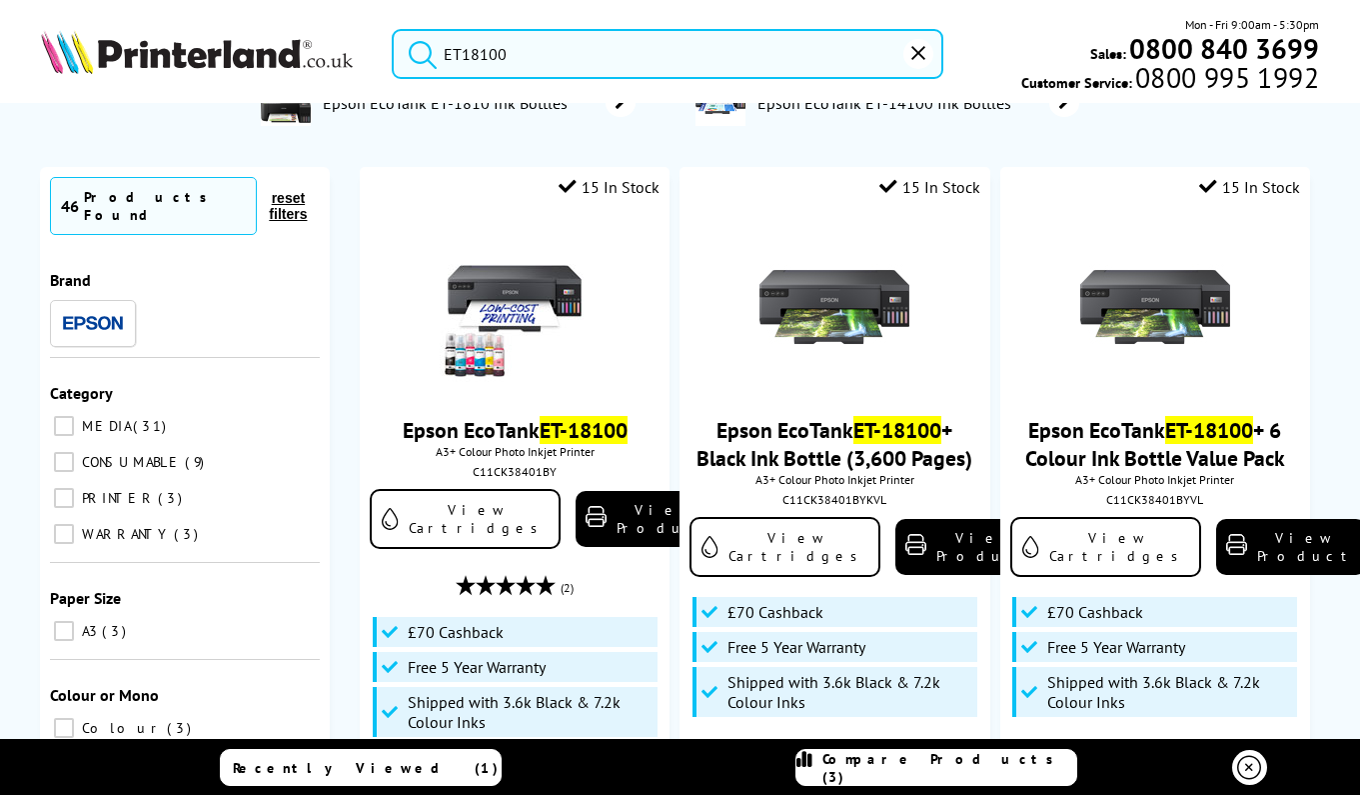
drag, startPoint x: 527, startPoint y: 51, endPoint x: 424, endPoint y: 33, distance: 104.5
click at [423, 42] on form "ET18100" at bounding box center [668, 54] width 552 height 50
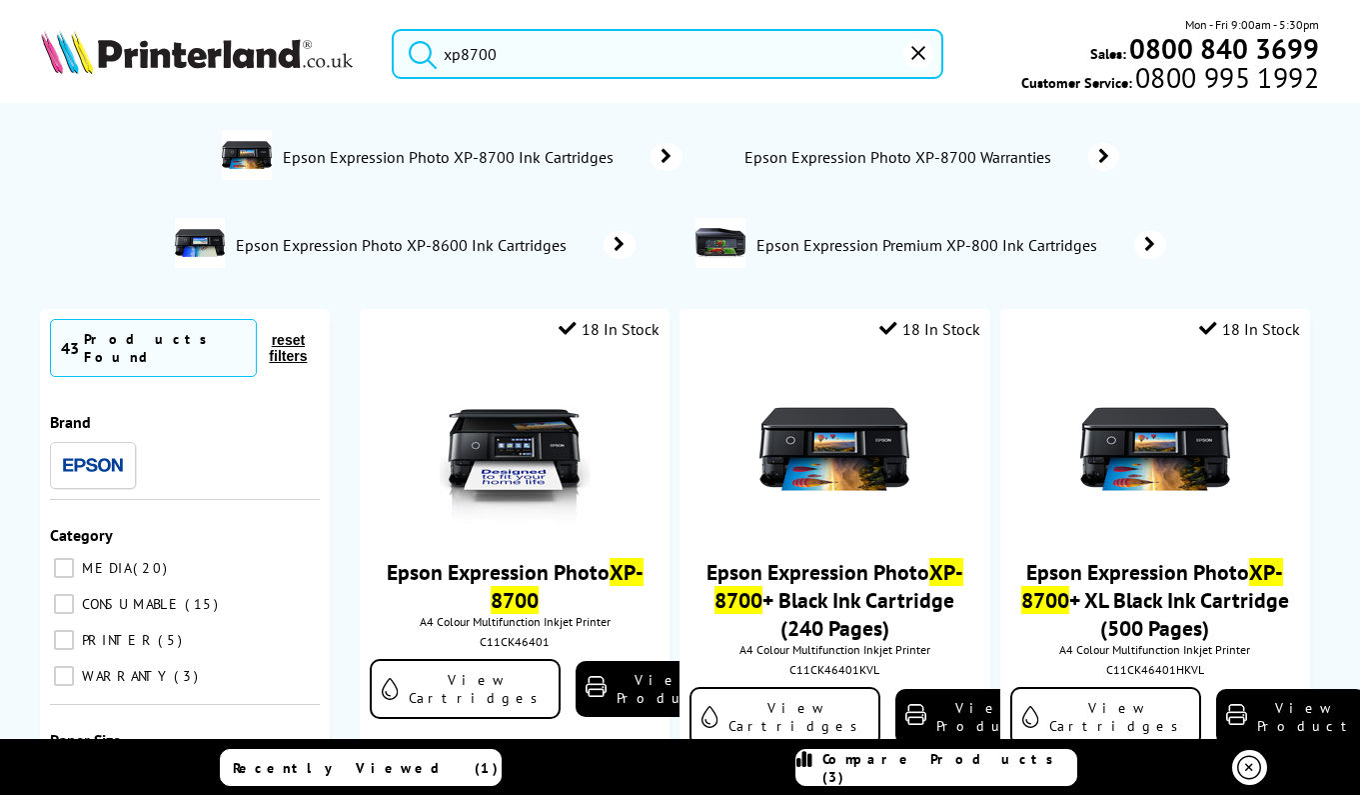
click at [417, 50] on button "submit" at bounding box center [418, 51] width 50 height 44
drag, startPoint x: 506, startPoint y: 50, endPoint x: 414, endPoint y: 51, distance: 91.9
click at [414, 51] on form "xp8700" at bounding box center [668, 54] width 552 height 50
paste input "Canon Pixma Pro-2"
type input "Canon Pixma Pro-200"
